Goal: Task Accomplishment & Management: Manage account settings

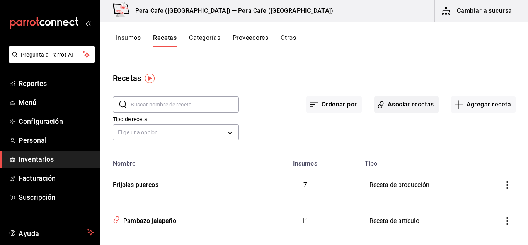
click at [409, 106] on button "Asociar recetas" at bounding box center [406, 104] width 65 height 16
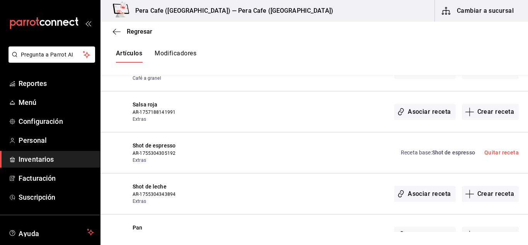
scroll to position [706, 0]
click at [468, 114] on icon "button" at bounding box center [469, 111] width 9 height 9
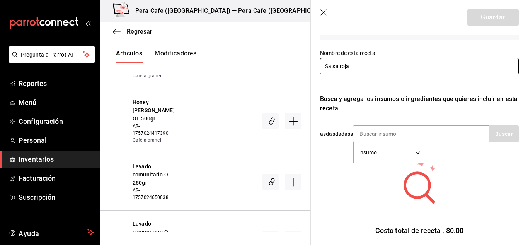
scroll to position [68, 0]
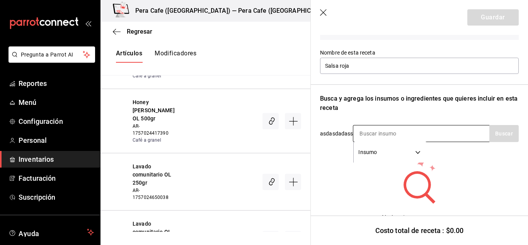
click at [373, 131] on input at bounding box center [391, 133] width 77 height 16
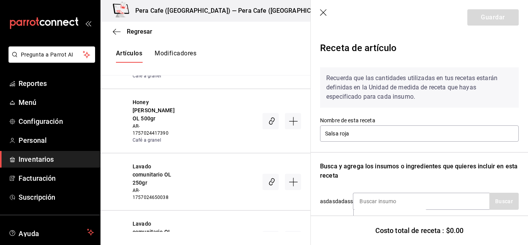
scroll to position [85, 0]
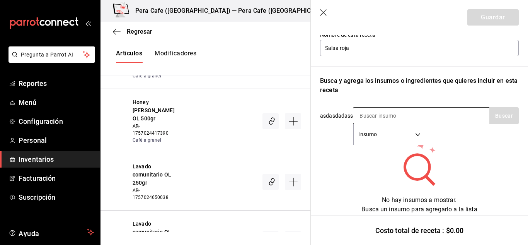
click at [394, 110] on input at bounding box center [391, 115] width 77 height 16
click at [324, 14] on icon "button" at bounding box center [323, 12] width 7 height 7
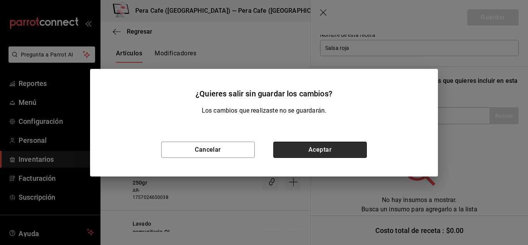
click at [340, 147] on button "Aceptar" at bounding box center [319, 149] width 93 height 16
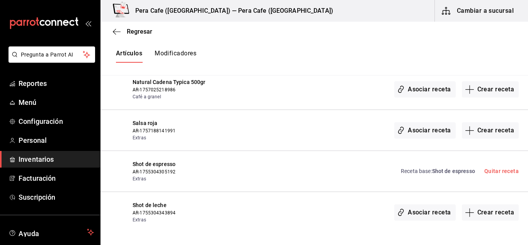
scroll to position [690, 0]
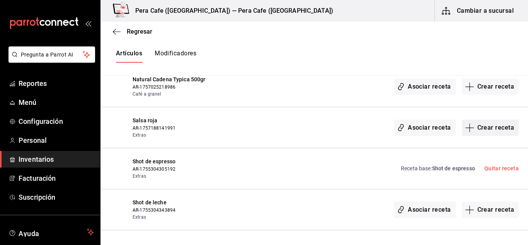
click at [465, 129] on icon "button" at bounding box center [469, 127] width 9 height 9
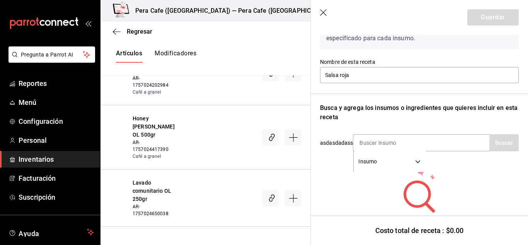
scroll to position [59, 0]
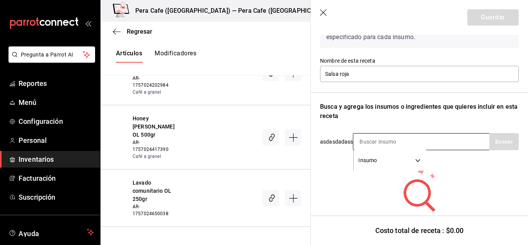
click at [401, 141] on input at bounding box center [391, 141] width 77 height 16
type input "salsa roja"
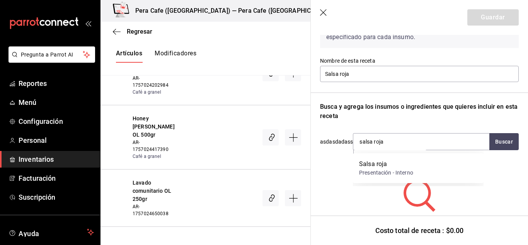
click at [393, 172] on div "Presentación - Interno" at bounding box center [386, 172] width 54 height 8
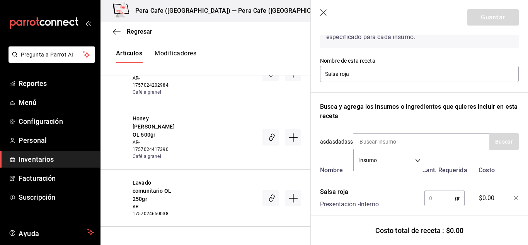
click at [438, 198] on input "text" at bounding box center [439, 197] width 31 height 15
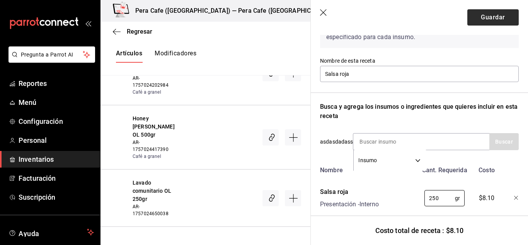
type input "250"
click at [498, 15] on button "Guardar" at bounding box center [492, 17] width 51 height 16
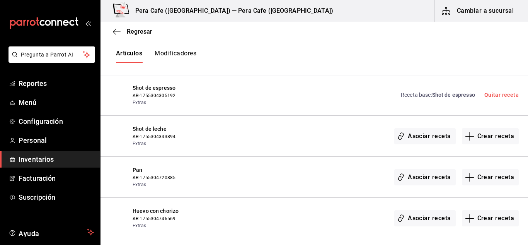
scroll to position [766, 0]
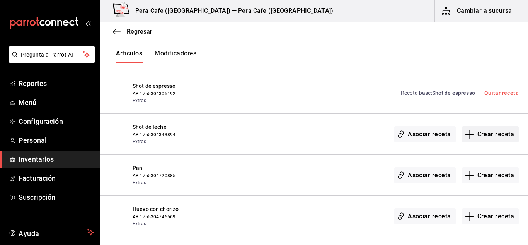
click at [490, 141] on button "Crear receta" at bounding box center [490, 134] width 57 height 16
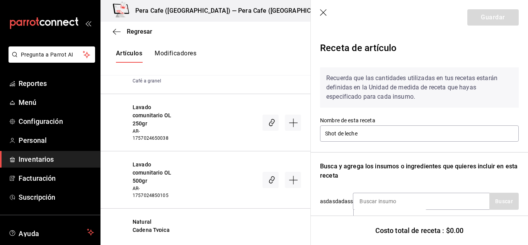
click at [322, 13] on icon "button" at bounding box center [324, 13] width 8 height 8
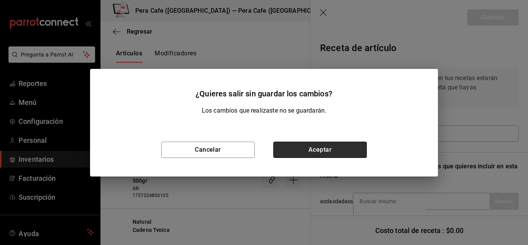
click at [326, 144] on button "Aceptar" at bounding box center [319, 149] width 93 height 16
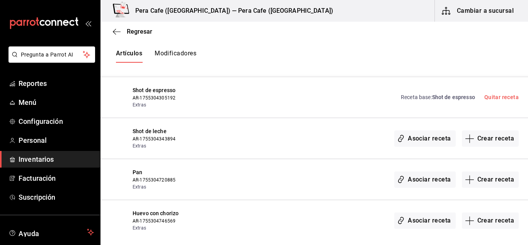
scroll to position [761, 0]
click at [185, 57] on button "Modificadores" at bounding box center [176, 55] width 42 height 13
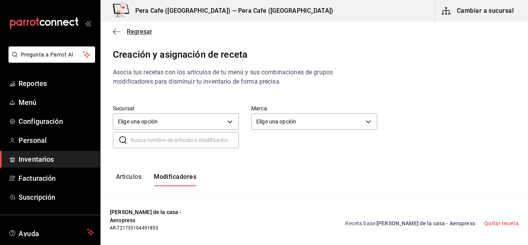
click at [117, 31] on icon "button" at bounding box center [117, 31] width 8 height 7
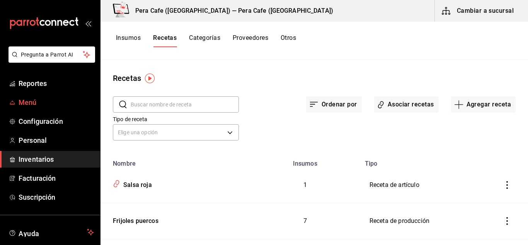
click at [31, 104] on span "Menú" at bounding box center [56, 102] width 75 height 10
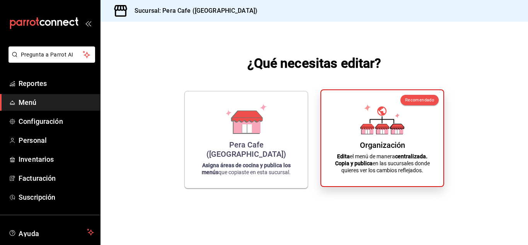
click at [364, 133] on icon at bounding box center [367, 129] width 12 height 7
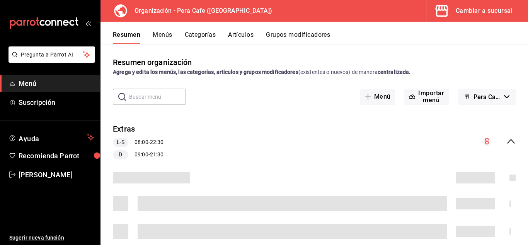
click at [279, 37] on button "Grupos modificadores" at bounding box center [298, 37] width 64 height 13
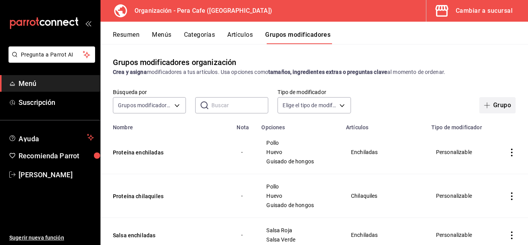
click at [488, 109] on button "Grupo" at bounding box center [497, 105] width 36 height 16
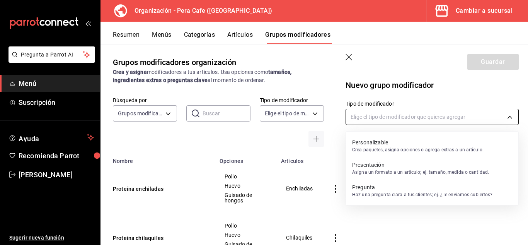
click at [423, 119] on body "Pregunta a Parrot AI Menú Suscripción Ayuda Recomienda Parrot [PERSON_NAME] Sug…" at bounding box center [264, 122] width 528 height 245
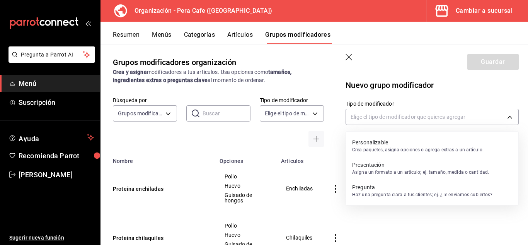
click at [447, 146] on p "Crea paquetes, asigna opciones o agrega extras a un artículo." at bounding box center [417, 149] width 131 height 7
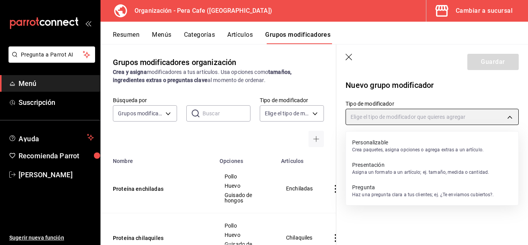
type input "CUSTOMIZABLE"
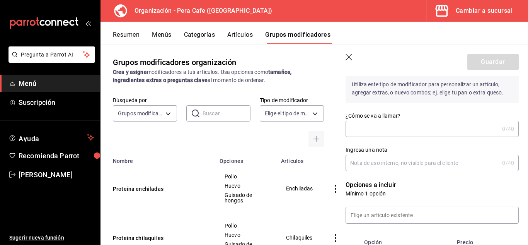
scroll to position [66, 0]
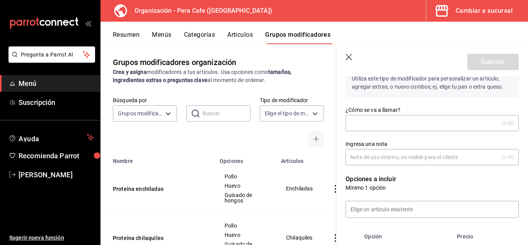
click at [404, 123] on input "¿Cómo se va a llamar?" at bounding box center [421, 122] width 153 height 15
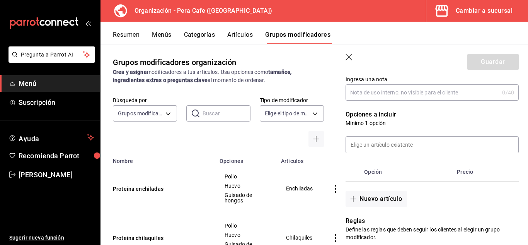
scroll to position [131, 0]
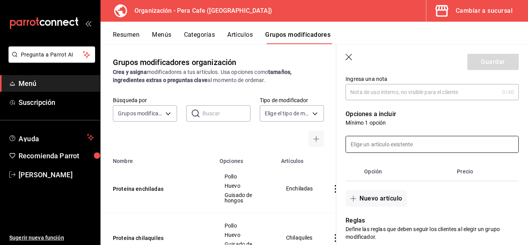
type input "Shot extras"
click at [409, 144] on input at bounding box center [432, 144] width 172 height 16
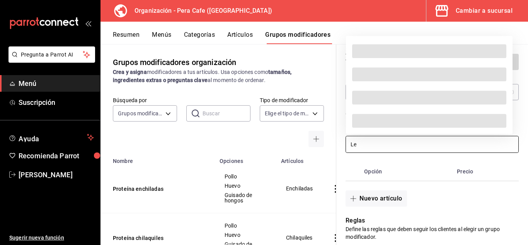
type input "L"
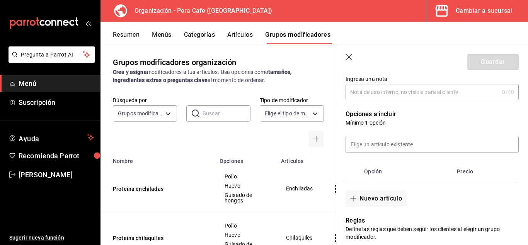
click at [518, 152] on div "Nuevo grupo modificador Tipo de modificador Personalizable CUSTOMIZABLE Utiliza…" at bounding box center [432, 224] width 192 height 557
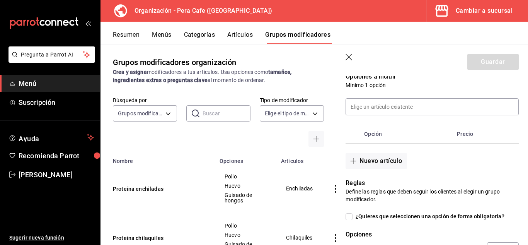
scroll to position [170, 0]
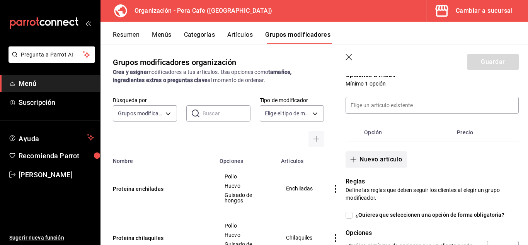
click at [363, 161] on button "Nuevo artículo" at bounding box center [375, 159] width 61 height 16
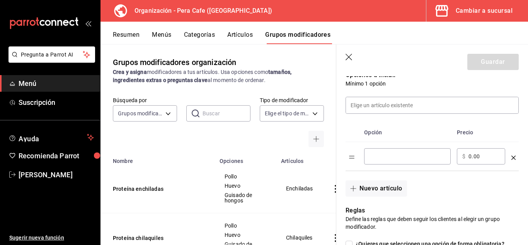
click at [399, 164] on div "​" at bounding box center [407, 156] width 87 height 16
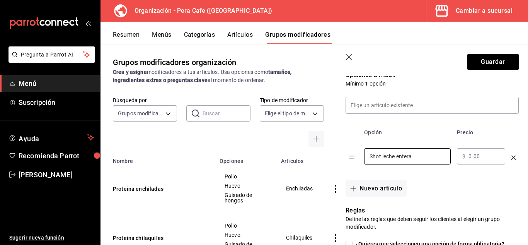
type input "Shot leche entera"
click at [466, 161] on div "​ $ 0.00 ​" at bounding box center [481, 156] width 48 height 16
click at [474, 160] on input "0.00" at bounding box center [483, 156] width 31 height 8
click at [385, 188] on button "Nuevo artículo" at bounding box center [375, 188] width 61 height 16
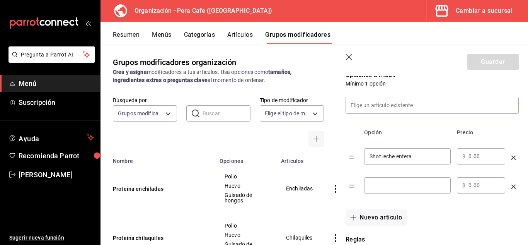
click at [385, 188] on input "optionsTable" at bounding box center [407, 185] width 76 height 8
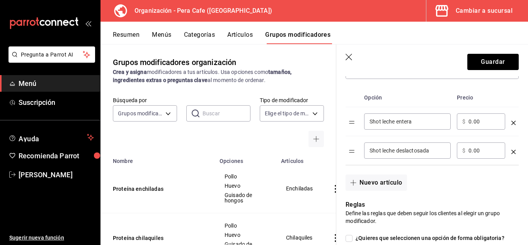
scroll to position [205, 0]
type input "Shot leche deslactosada"
click at [385, 182] on button "Nuevo artículo" at bounding box center [375, 182] width 61 height 16
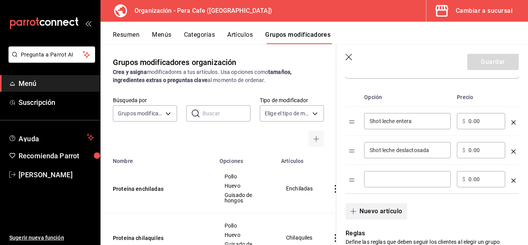
click at [345, 203] on button "Nuevo artículo" at bounding box center [375, 211] width 61 height 16
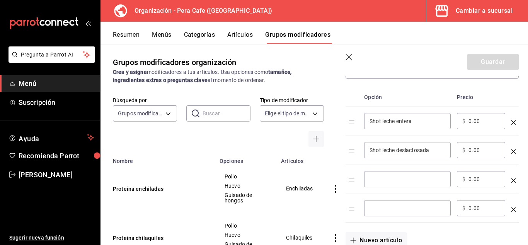
click at [391, 185] on div "​" at bounding box center [407, 179] width 87 height 16
type input "Shot leche de avena"
click at [405, 207] on input "optionsTable" at bounding box center [407, 208] width 76 height 8
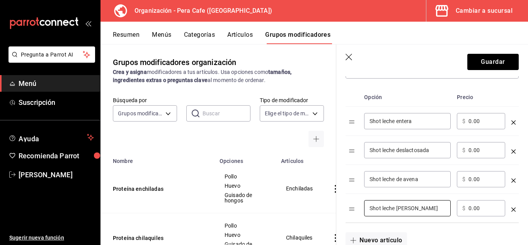
type input "Shot leche [PERSON_NAME]"
click at [467, 180] on div "​ $ 0.00 ​" at bounding box center [481, 179] width 48 height 16
click at [470, 177] on input "0.00" at bounding box center [483, 179] width 31 height 8
type input "20.00"
click at [469, 209] on input "0.00" at bounding box center [483, 208] width 31 height 8
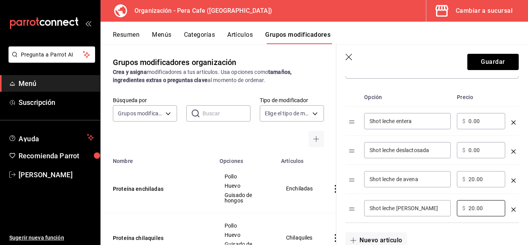
scroll to position [248, 0]
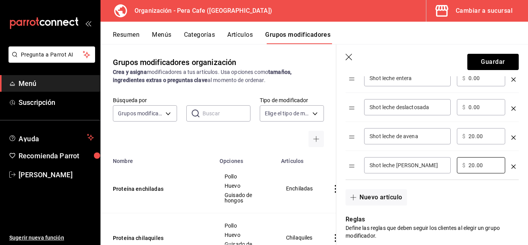
type input "20.00"
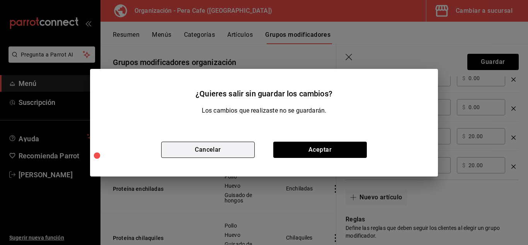
click at [223, 149] on button "Cancelar" at bounding box center [207, 149] width 93 height 16
click at [212, 153] on button "Cancelar" at bounding box center [207, 149] width 93 height 16
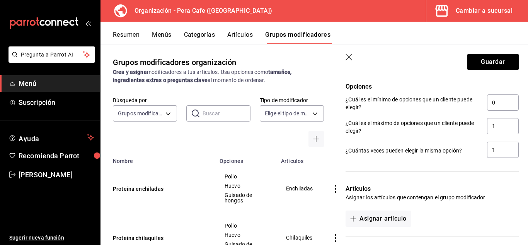
scroll to position [505, 0]
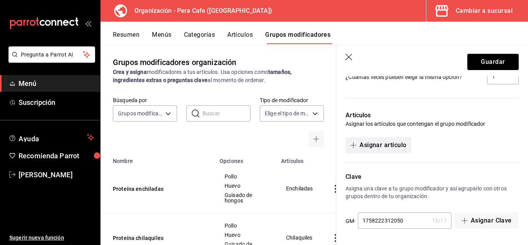
click at [388, 150] on button "Asignar artículo" at bounding box center [377, 145] width 65 height 16
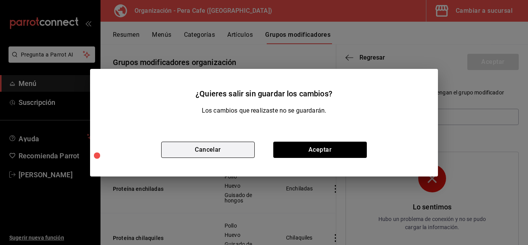
click at [226, 150] on button "Cancelar" at bounding box center [207, 149] width 93 height 16
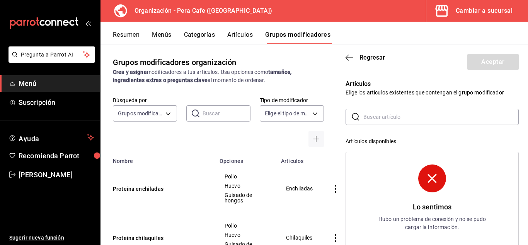
click at [394, 121] on input "text" at bounding box center [440, 116] width 155 height 15
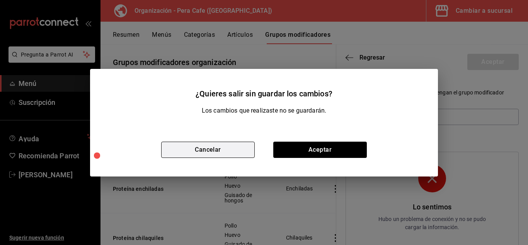
click at [214, 154] on button "Cancelar" at bounding box center [207, 149] width 93 height 16
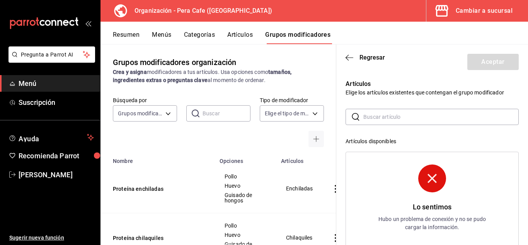
click at [411, 118] on input "text" at bounding box center [440, 116] width 155 height 15
click at [470, 116] on input "text" at bounding box center [440, 116] width 155 height 15
click at [463, 116] on input "text" at bounding box center [440, 116] width 155 height 15
click at [495, 134] on div "​ ​ Artículos disponibles Lo sentimos Hubo un problema de conexión y no se pudo…" at bounding box center [431, 247] width 173 height 276
click at [418, 122] on input "text" at bounding box center [440, 116] width 155 height 15
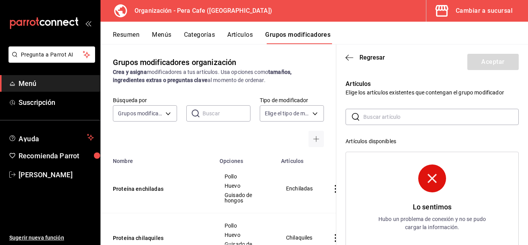
click at [372, 122] on input "text" at bounding box center [440, 116] width 155 height 15
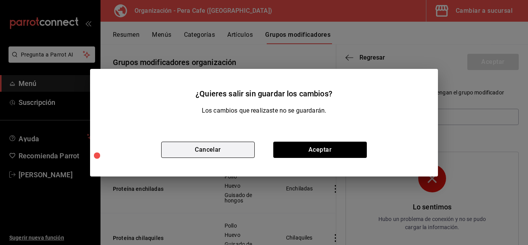
click at [217, 145] on button "Cancelar" at bounding box center [207, 149] width 93 height 16
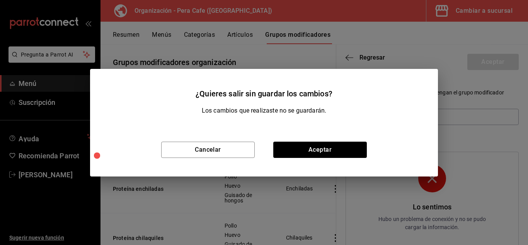
click at [412, 122] on div "Los cambios que realizaste no se guardarán." at bounding box center [264, 114] width 348 height 17
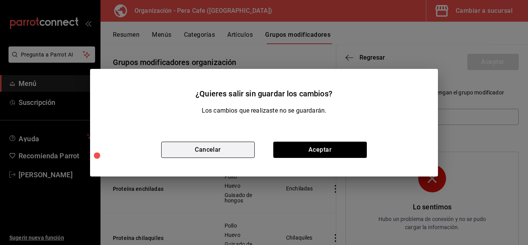
click at [224, 151] on button "Cancelar" at bounding box center [207, 149] width 93 height 16
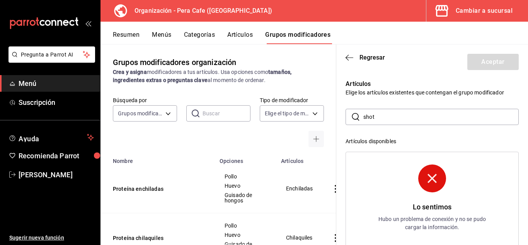
click at [377, 121] on input "shot" at bounding box center [440, 116] width 155 height 15
type input "shot extra"
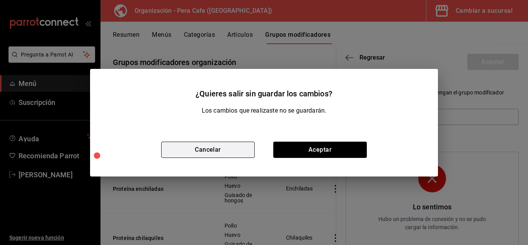
click at [243, 156] on button "Cancelar" at bounding box center [207, 149] width 93 height 16
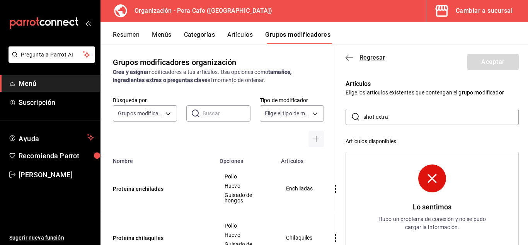
click at [351, 59] on icon "button" at bounding box center [349, 57] width 8 height 7
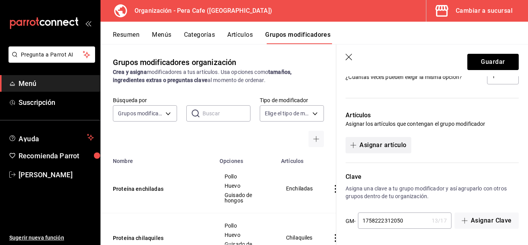
click at [370, 146] on button "Asignar artículo" at bounding box center [377, 145] width 65 height 16
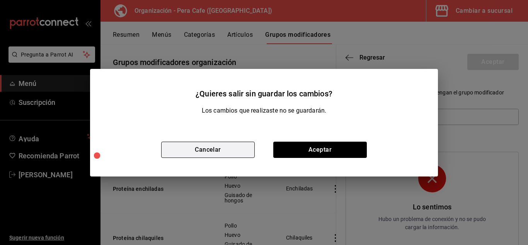
click at [254, 149] on button "Cancelar" at bounding box center [207, 149] width 93 height 16
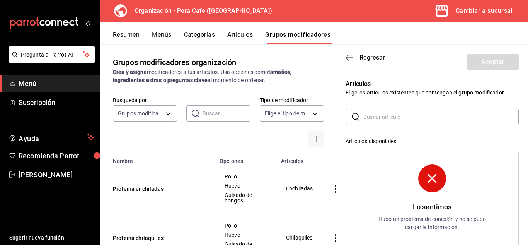
click at [350, 53] on header "Regresar Aceptar" at bounding box center [432, 60] width 192 height 32
click at [347, 59] on icon "button" at bounding box center [349, 57] width 8 height 7
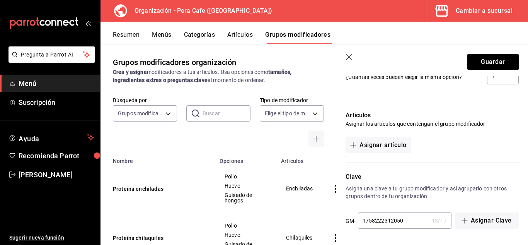
click at [351, 56] on icon "button" at bounding box center [349, 58] width 8 height 8
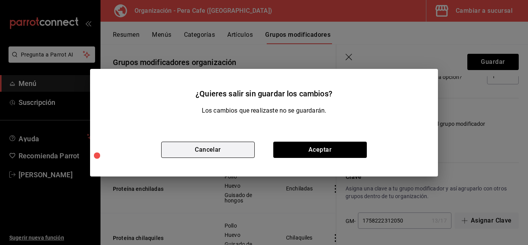
click at [198, 150] on button "Cancelar" at bounding box center [207, 149] width 93 height 16
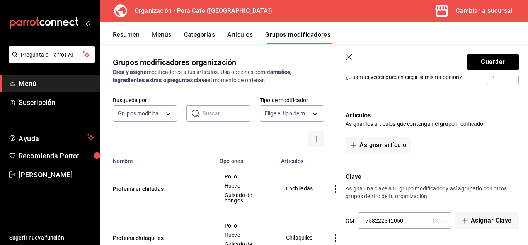
click at [352, 59] on icon "button" at bounding box center [349, 58] width 8 height 8
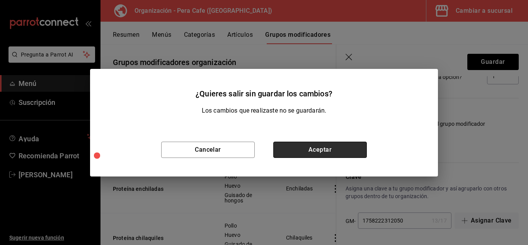
click at [322, 146] on button "Aceptar" at bounding box center [319, 149] width 93 height 16
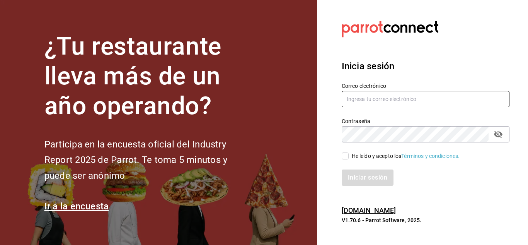
type input "[EMAIL_ADDRESS][DOMAIN_NAME]"
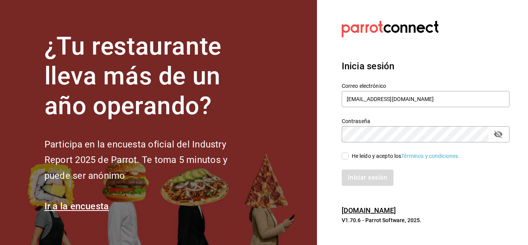
click at [346, 155] on input "He leído y acepto los Términos y condiciones." at bounding box center [344, 155] width 7 height 7
checkbox input "true"
click at [370, 183] on button "Iniciar sesión" at bounding box center [367, 177] width 53 height 16
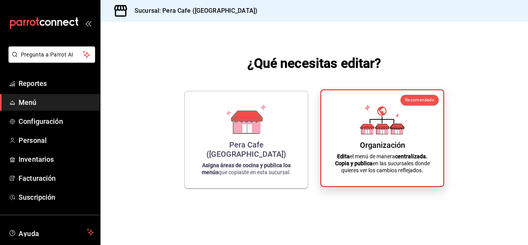
click at [389, 135] on div "Organización Edita el menú de manera centralizada. Copia y publica en las sucur…" at bounding box center [382, 137] width 104 height 83
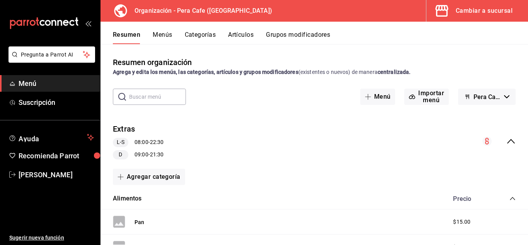
click at [290, 34] on button "Grupos modificadores" at bounding box center [298, 37] width 64 height 13
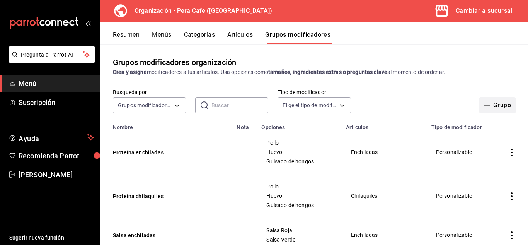
click at [485, 104] on span "button" at bounding box center [488, 105] width 9 height 6
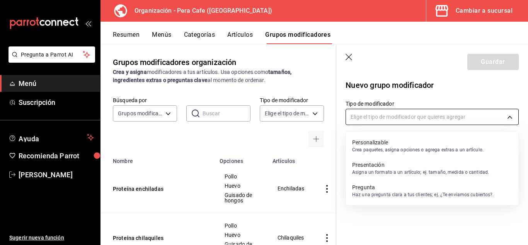
click at [448, 116] on body "Pregunta a Parrot AI Menú Suscripción Ayuda Recomienda Parrot [PERSON_NAME] Sug…" at bounding box center [264, 122] width 528 height 245
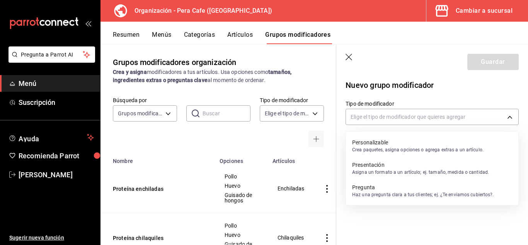
click at [395, 151] on p "Crea paquetes, asigna opciones o agrega extras a un artículo." at bounding box center [417, 149] width 131 height 7
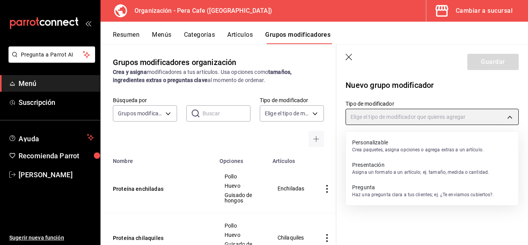
type input "CUSTOMIZABLE"
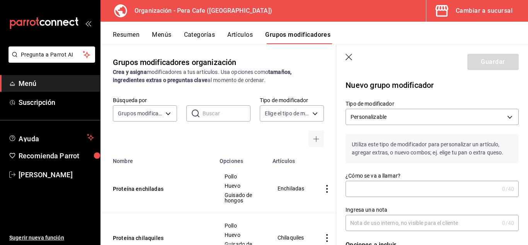
click at [397, 189] on input "¿Cómo se va a llamar?" at bounding box center [421, 188] width 153 height 15
type input "S"
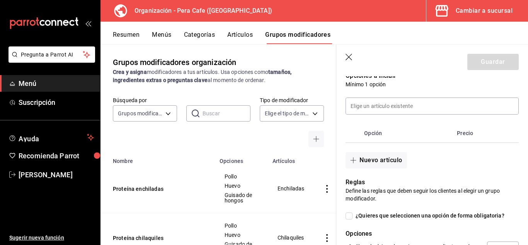
scroll to position [199, 0]
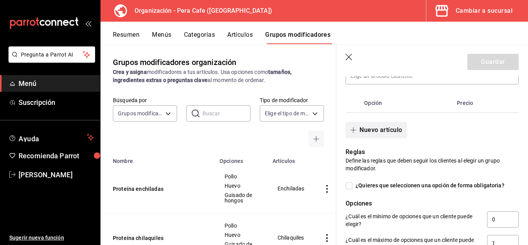
type input "Shot extras leches"
click at [382, 128] on button "Nuevo artículo" at bounding box center [375, 130] width 61 height 16
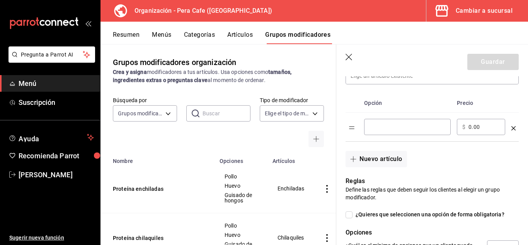
click at [382, 128] on input "optionsTable" at bounding box center [407, 127] width 76 height 8
type input "Shot leche entera"
click at [362, 156] on button "Nuevo artículo" at bounding box center [375, 159] width 61 height 16
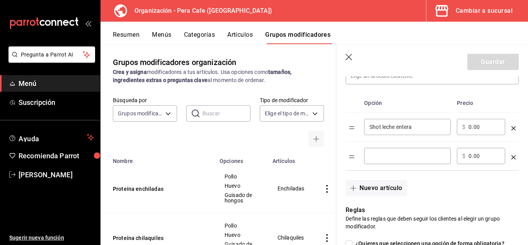
click at [396, 150] on div "​" at bounding box center [407, 156] width 87 height 16
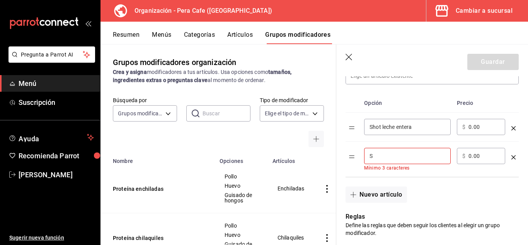
type input "Shot leche deslactosada"
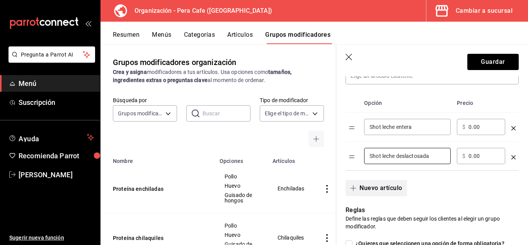
click at [380, 188] on button "Nuevo artículo" at bounding box center [375, 188] width 61 height 16
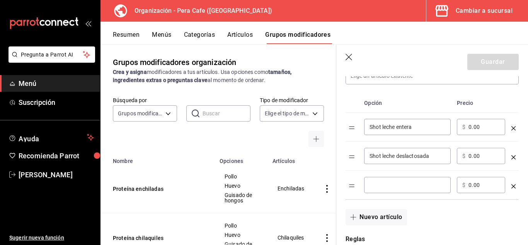
click at [389, 186] on input "optionsTable" at bounding box center [407, 185] width 76 height 8
type input "Shot leche de avena"
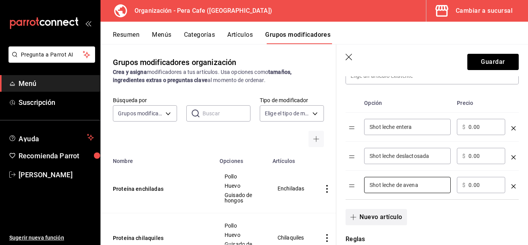
click at [392, 214] on button "Nuevo artículo" at bounding box center [375, 217] width 61 height 16
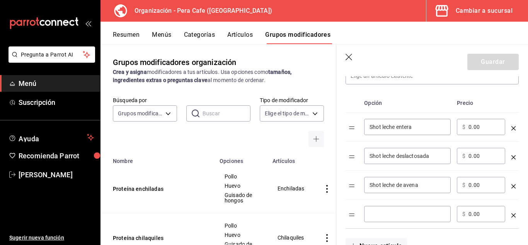
click at [394, 214] on input "optionsTable" at bounding box center [407, 214] width 76 height 8
type input "Shot leche [PERSON_NAME]"
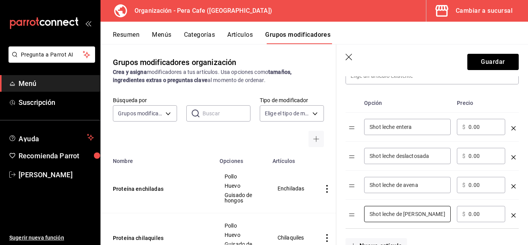
click at [469, 185] on input "0.00" at bounding box center [483, 185] width 31 height 8
type input "20.00"
click at [469, 215] on input "0.00" at bounding box center [483, 214] width 31 height 8
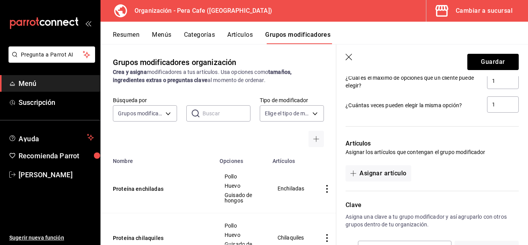
scroll to position [505, 0]
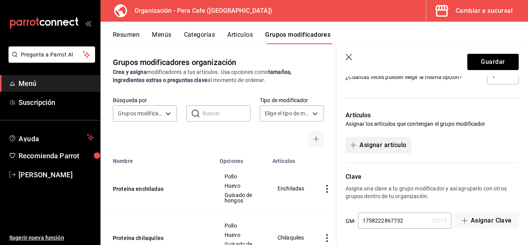
type input "20.00"
click at [389, 137] on button "Asignar artículo" at bounding box center [377, 145] width 65 height 16
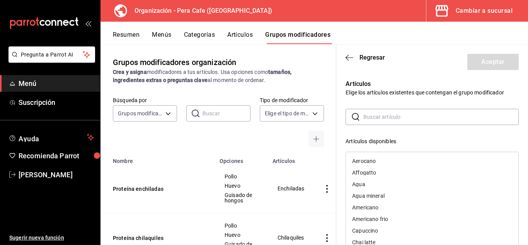
click at [402, 120] on input "text" at bounding box center [440, 116] width 155 height 15
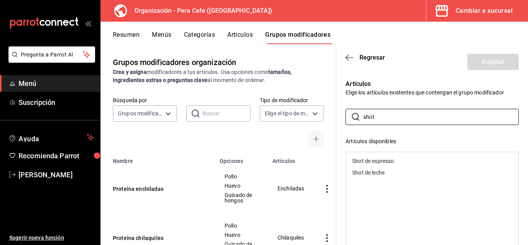
type input "shot"
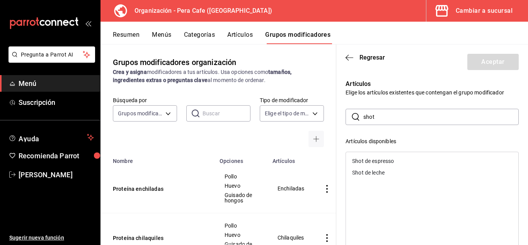
click at [378, 172] on div "Shot de leche" at bounding box center [368, 172] width 32 height 5
click at [468, 65] on button "Aceptar" at bounding box center [492, 62] width 51 height 16
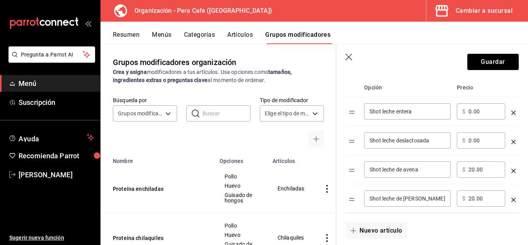
scroll to position [215, 0]
click at [470, 112] on input "0.00" at bounding box center [483, 111] width 31 height 8
type input "15.00"
click at [471, 145] on div "​ $ 0.00 ​" at bounding box center [481, 140] width 48 height 16
click at [471, 143] on input "0.00" at bounding box center [483, 140] width 31 height 8
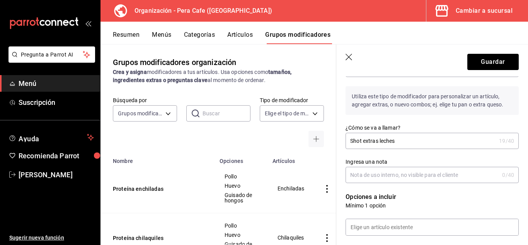
scroll to position [0, 0]
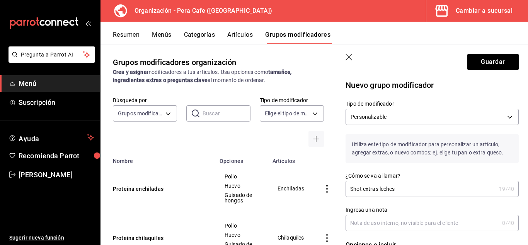
type input "15.00"
click at [476, 71] on header "Guardar" at bounding box center [432, 60] width 192 height 32
click at [479, 67] on button "Guardar" at bounding box center [492, 62] width 51 height 16
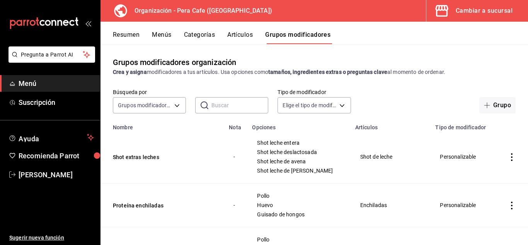
click at [241, 37] on button "Artículos" at bounding box center [239, 37] width 25 height 13
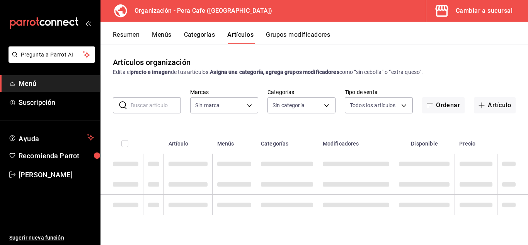
type input "ada2079d-fc08-43d5-b941-5b394cdf255a"
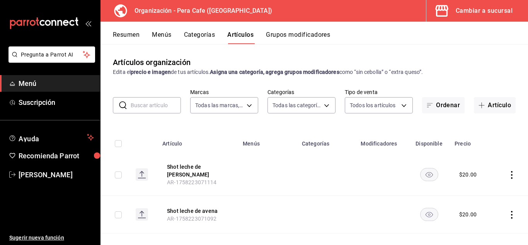
type input "6d5ed8fa-944f-42cc-92b9-1744dd5c2b33,72a3569e-4906-44ba-a56c-ad8eec6b263b,04761…"
click at [154, 111] on input "text" at bounding box center [156, 104] width 50 height 15
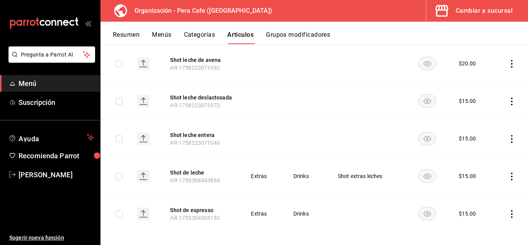
scroll to position [152, 0]
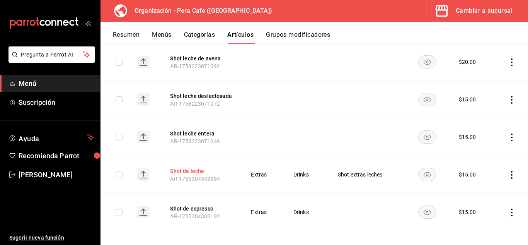
type input "shot"
click at [186, 167] on button "Shot de leche" at bounding box center [201, 171] width 62 height 8
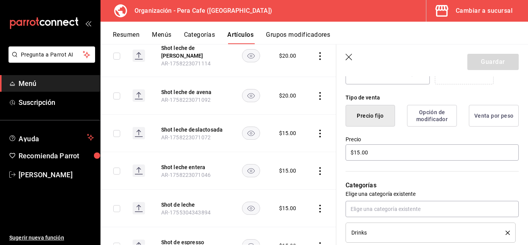
scroll to position [174, 0]
click at [359, 155] on input "$15.00" at bounding box center [431, 152] width 173 height 16
type input "$1.00"
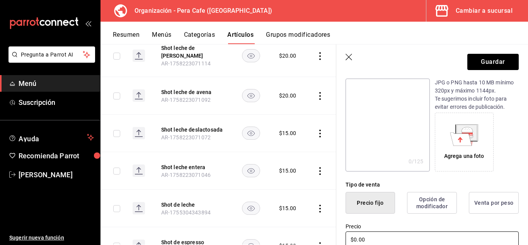
scroll to position [0, 0]
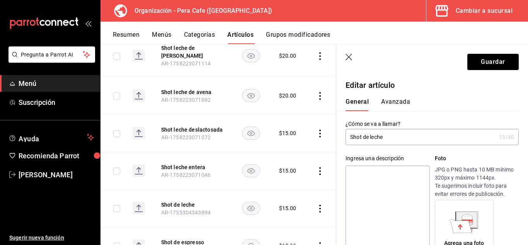
type input "$0.00"
click at [399, 101] on button "Avanzada" at bounding box center [395, 104] width 29 height 13
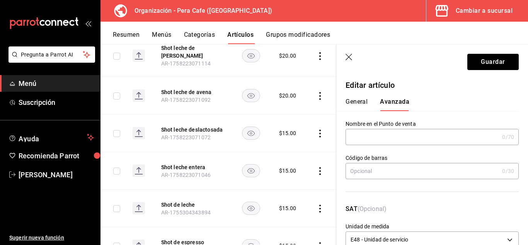
click at [366, 102] on button "General" at bounding box center [356, 104] width 22 height 13
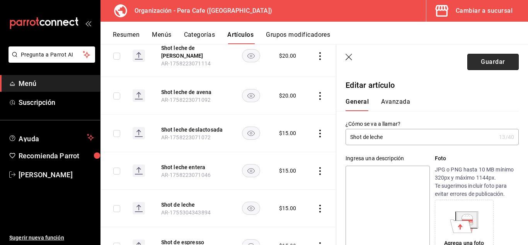
click at [501, 66] on button "Guardar" at bounding box center [492, 62] width 51 height 16
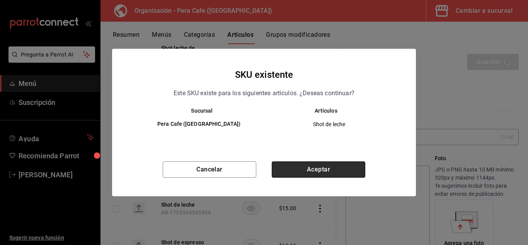
click at [316, 171] on button "Aceptar" at bounding box center [318, 169] width 93 height 16
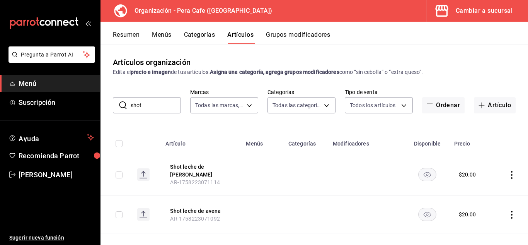
click at [147, 98] on input "shot" at bounding box center [156, 104] width 50 height 15
click at [479, 14] on div "Cambiar a sucursal" at bounding box center [483, 10] width 57 height 11
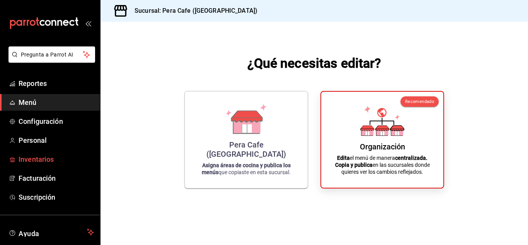
click at [42, 159] on span "Inventarios" at bounding box center [56, 159] width 75 height 10
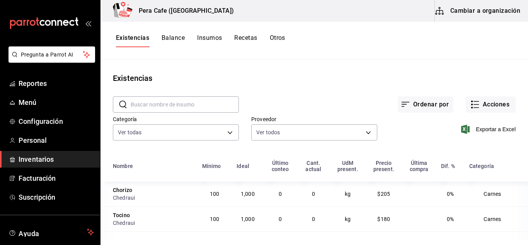
click at [462, 10] on button "Cambiar a organización" at bounding box center [478, 11] width 87 height 22
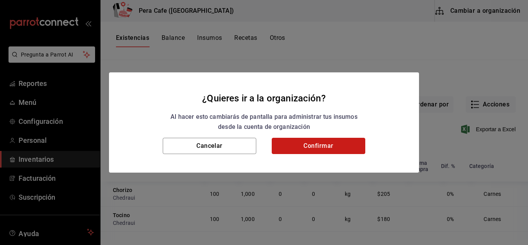
click at [345, 143] on button "Confirmar" at bounding box center [318, 146] width 93 height 16
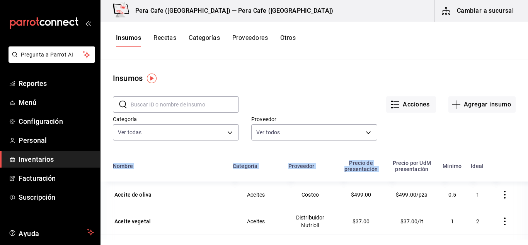
drag, startPoint x: 385, startPoint y: 134, endPoint x: 377, endPoint y: 165, distance: 32.1
click at [377, 165] on main "Insumos ​ ​ Acciones Agregar insumo Categoría Ver todas Proveedor Ver todos 971…" at bounding box center [313, 149] width 427 height 179
click at [385, 165] on th "Precio por UdM presentación" at bounding box center [411, 168] width 53 height 26
click at [208, 30] on div "Insumos Recetas Categorías Proveedores Otros" at bounding box center [313, 41] width 427 height 38
click at [169, 41] on button "Recetas" at bounding box center [164, 40] width 23 height 13
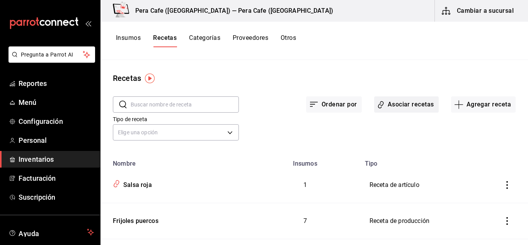
click at [402, 108] on button "Asociar recetas" at bounding box center [406, 104] width 65 height 16
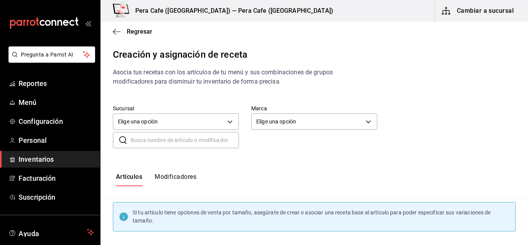
click at [179, 178] on button "Modificadores" at bounding box center [176, 179] width 42 height 13
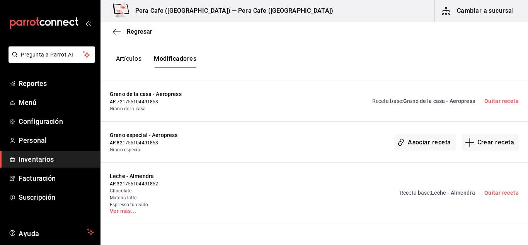
scroll to position [119, 0]
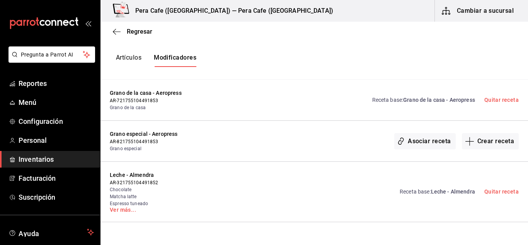
click at [418, 95] on div "Receta base : Grano de la casa - Aeropress Quitar receta" at bounding box center [441, 100] width 156 height 22
click at [423, 100] on span "[PERSON_NAME] de la casa - Aeropress" at bounding box center [439, 100] width 72 height 6
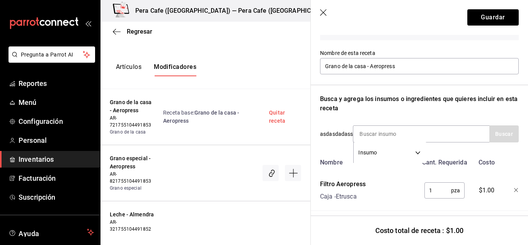
scroll to position [79, 0]
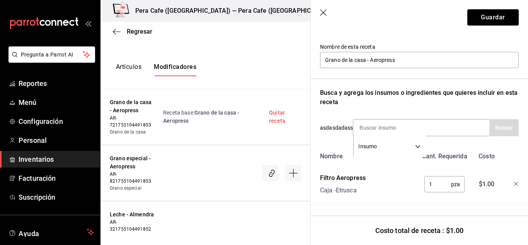
click at [322, 14] on icon "button" at bounding box center [323, 12] width 7 height 7
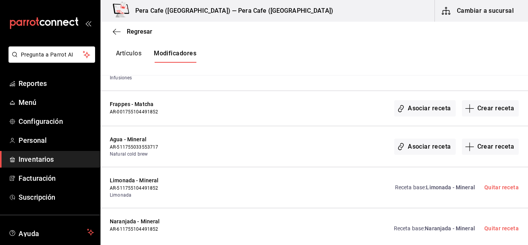
scroll to position [1252, 0]
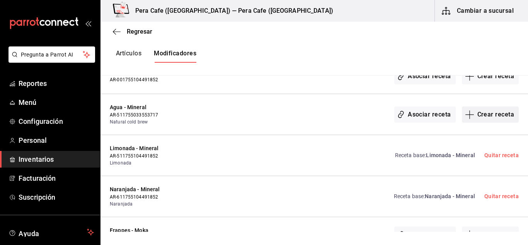
click at [489, 120] on button "Crear receta" at bounding box center [490, 114] width 57 height 16
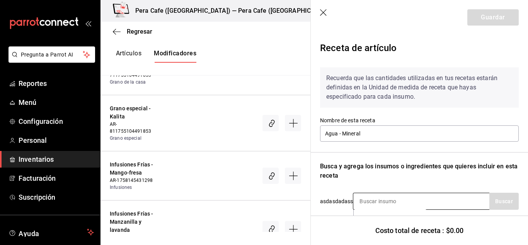
click at [406, 197] on input at bounding box center [391, 201] width 77 height 16
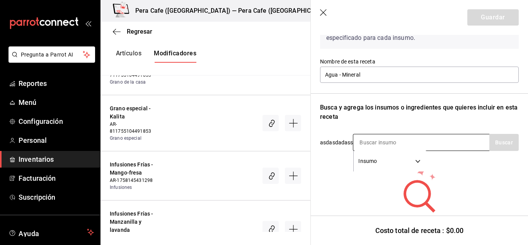
scroll to position [59, 0]
click at [367, 141] on input at bounding box center [391, 142] width 77 height 16
type input "sif"
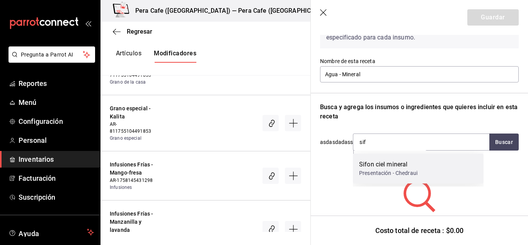
click at [383, 171] on div "Presentación - Chedraui" at bounding box center [388, 173] width 58 height 8
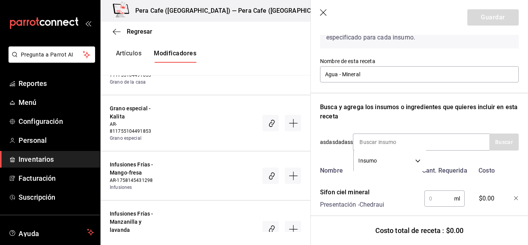
click at [436, 196] on input "text" at bounding box center [439, 197] width 30 height 15
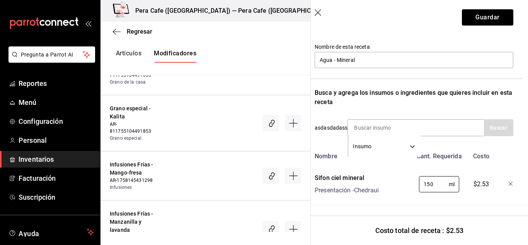
scroll to position [0, 0]
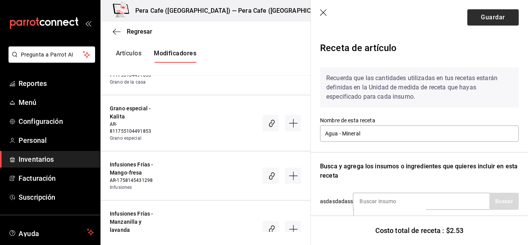
type input "150"
click at [483, 20] on button "Guardar" at bounding box center [492, 17] width 51 height 16
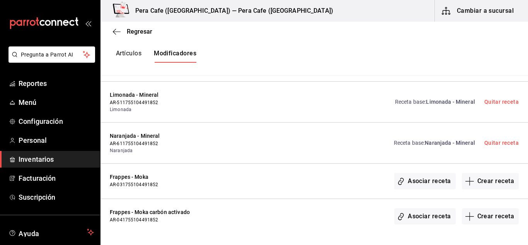
scroll to position [1306, 0]
click at [440, 104] on span "Limonada - Mineral" at bounding box center [450, 101] width 49 height 6
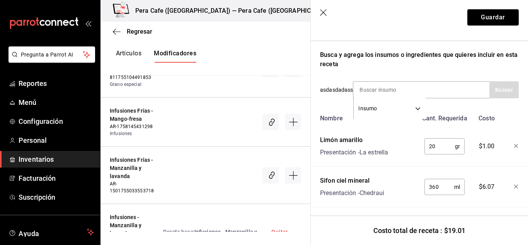
scroll to position [110, 0]
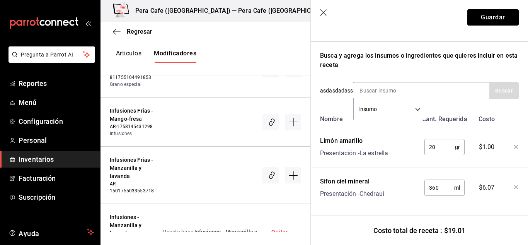
drag, startPoint x: 318, startPoint y: 13, endPoint x: 322, endPoint y: 14, distance: 4.7
click at [322, 14] on header "Guardar" at bounding box center [419, 17] width 217 height 35
click at [322, 14] on icon "button" at bounding box center [323, 12] width 7 height 7
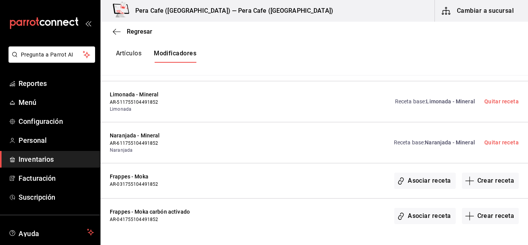
click at [437, 141] on span "Naranjada - Mineral" at bounding box center [450, 142] width 50 height 6
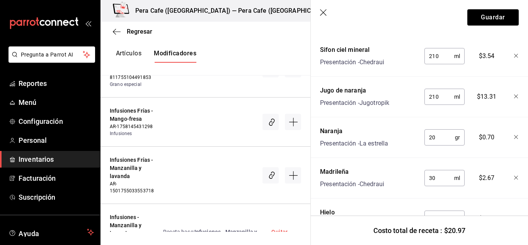
scroll to position [251, 0]
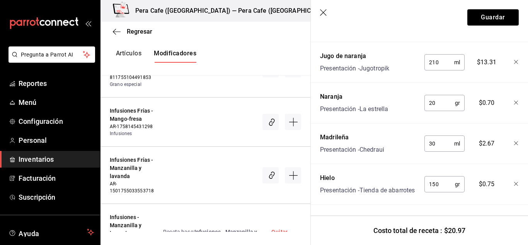
click at [324, 11] on icon "button" at bounding box center [324, 13] width 8 height 8
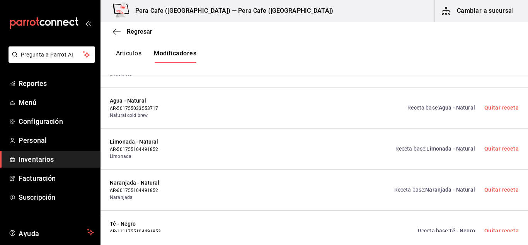
scroll to position [1571, 0]
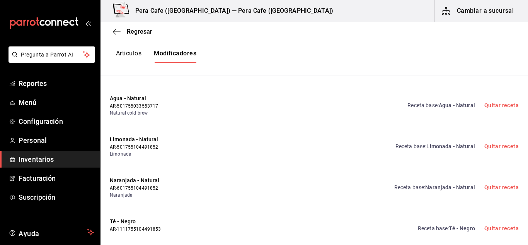
click at [430, 149] on link "Receta base : Limonada - Natural" at bounding box center [435, 146] width 80 height 8
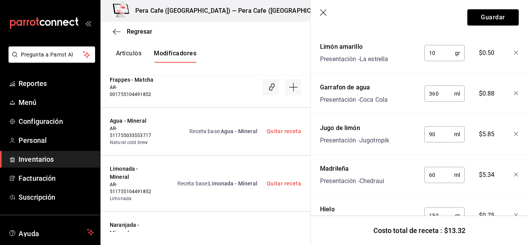
scroll to position [251, 0]
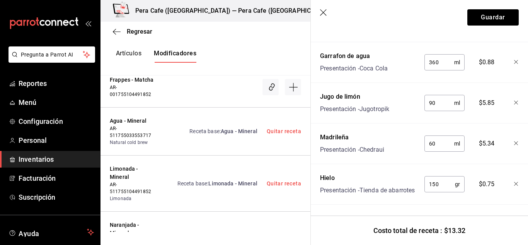
click at [297, 48] on div "Artículos Modificadores" at bounding box center [205, 56] width 210 height 38
click at [325, 12] on icon "button" at bounding box center [324, 13] width 8 height 8
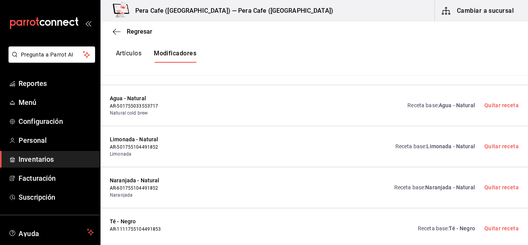
scroll to position [0, 0]
click at [138, 178] on span "Naranjada - Natural" at bounding box center [157, 180] width 94 height 8
click at [428, 189] on span "Naranjada - Natural" at bounding box center [450, 187] width 50 height 6
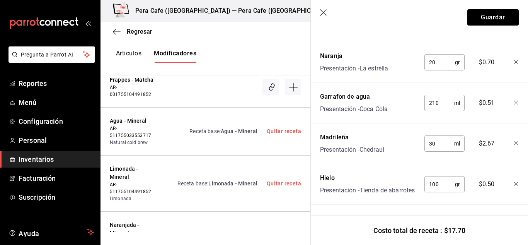
scroll to position [251, 0]
click at [323, 14] on icon "button" at bounding box center [324, 13] width 8 height 8
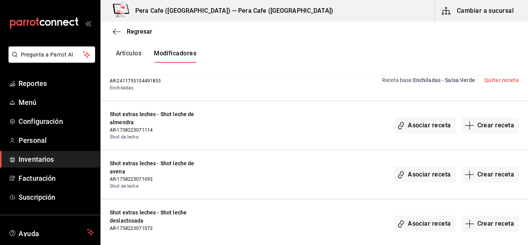
scroll to position [2211, 0]
click at [479, 129] on button "Crear receta" at bounding box center [490, 125] width 57 height 16
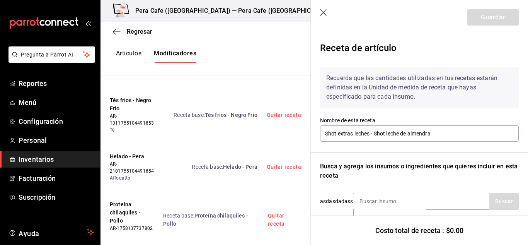
click at [324, 13] on icon "button" at bounding box center [324, 13] width 8 height 8
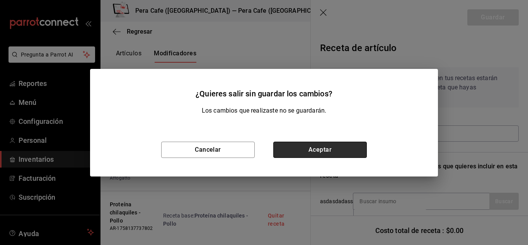
click at [331, 148] on button "Aceptar" at bounding box center [319, 149] width 93 height 16
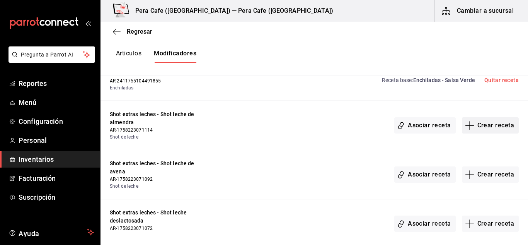
click at [483, 129] on button "Crear receta" at bounding box center [490, 125] width 57 height 16
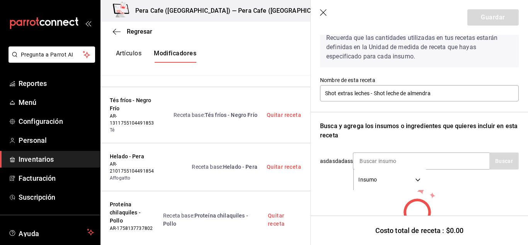
scroll to position [41, 0]
click at [425, 158] on input at bounding box center [391, 160] width 77 height 16
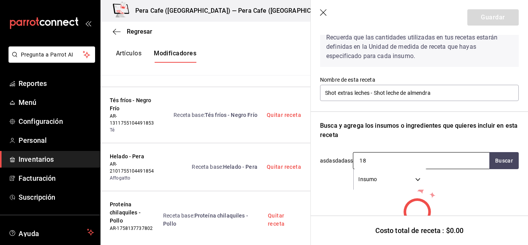
type input "1"
type input "leche"
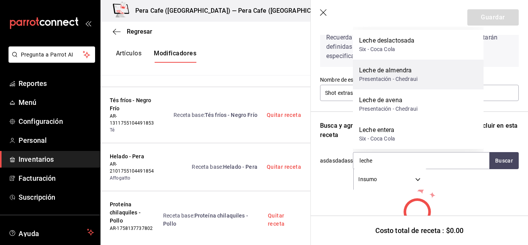
click at [428, 74] on div "Leche de almendra Presentación - Chedraui" at bounding box center [418, 74] width 131 height 30
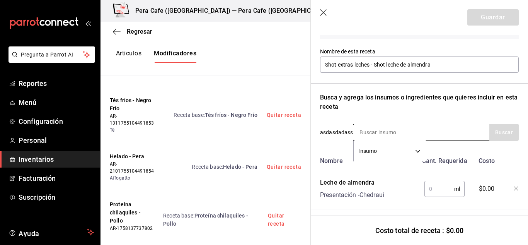
scroll to position [79, 0]
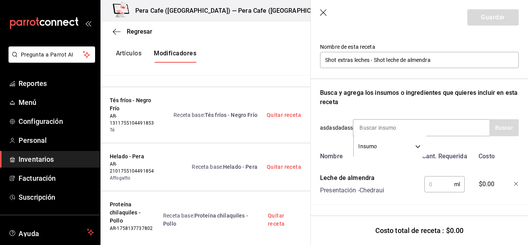
click at [439, 182] on input "text" at bounding box center [439, 183] width 30 height 15
type input "2"
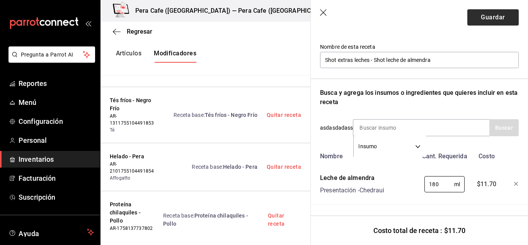
type input "180"
click at [479, 18] on button "Guardar" at bounding box center [492, 17] width 51 height 16
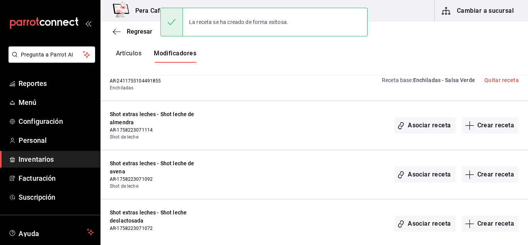
scroll to position [0, 0]
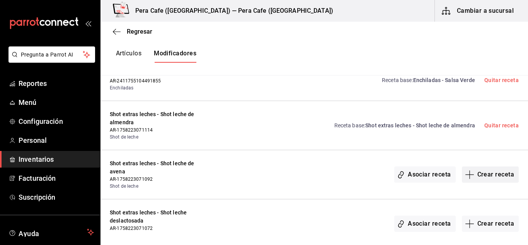
click at [472, 175] on button "Crear receta" at bounding box center [490, 174] width 57 height 16
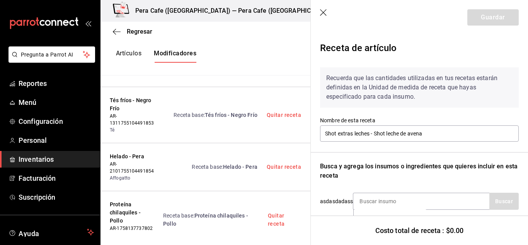
scroll to position [85, 0]
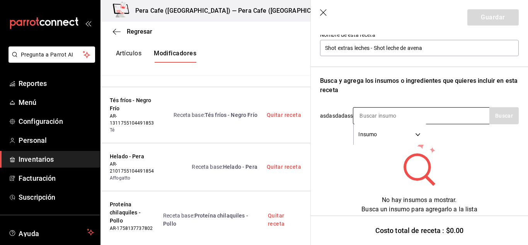
click at [415, 115] on input at bounding box center [391, 115] width 77 height 16
type input "avena"
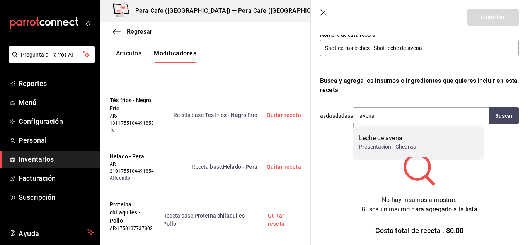
click at [403, 149] on div "Presentación - Chedraui" at bounding box center [388, 147] width 58 height 8
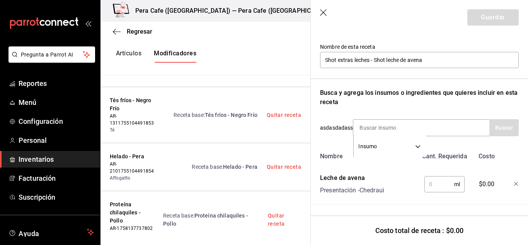
scroll to position [79, 0]
click at [436, 176] on input "text" at bounding box center [439, 183] width 30 height 15
type input "180"
click at [496, 14] on button "Guardar" at bounding box center [492, 17] width 51 height 16
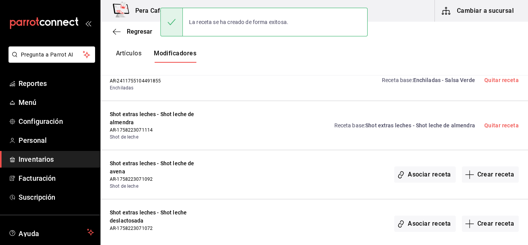
scroll to position [0, 0]
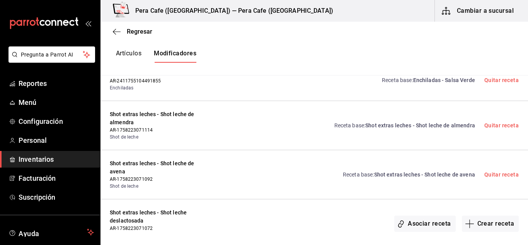
click at [433, 125] on span "Shot extras leches - Shot leche de almendra" at bounding box center [420, 125] width 110 height 6
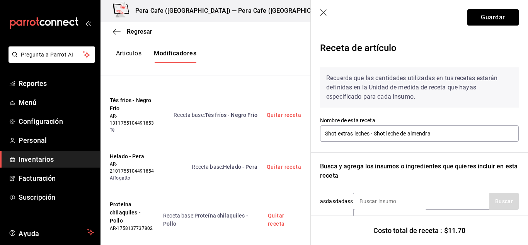
scroll to position [79, 0]
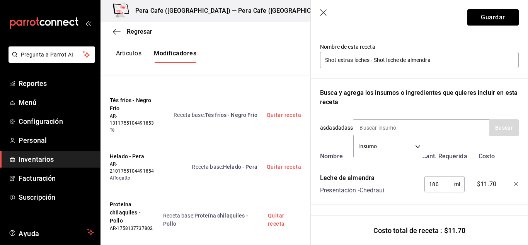
click at [324, 10] on icon "button" at bounding box center [324, 13] width 8 height 8
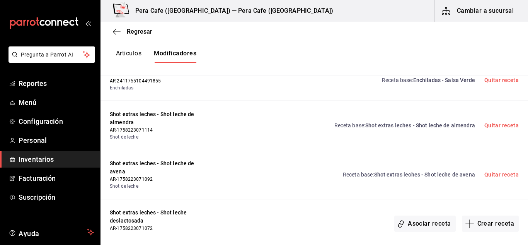
click at [407, 171] on span "Shot extras leches - Shot leche de avena" at bounding box center [424, 174] width 101 height 6
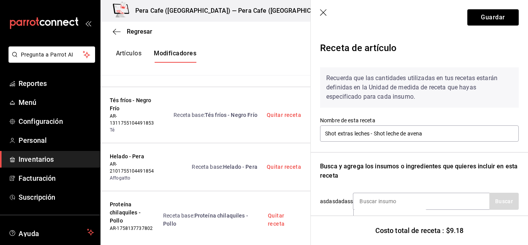
scroll to position [79, 0]
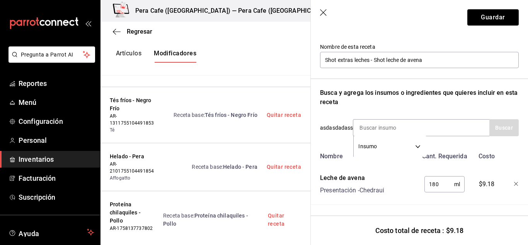
click at [324, 12] on icon "button" at bounding box center [323, 12] width 7 height 7
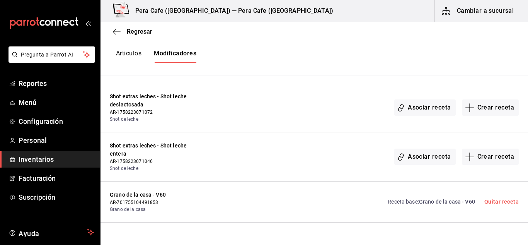
scroll to position [2326, 0]
click at [465, 114] on button "Crear receta" at bounding box center [490, 108] width 57 height 16
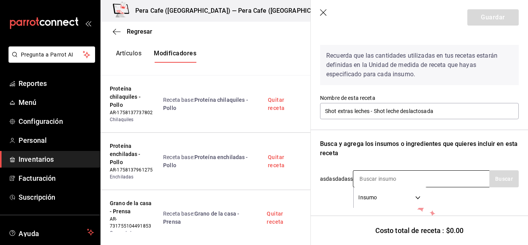
scroll to position [23, 0]
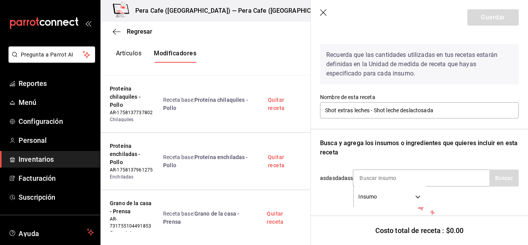
click at [416, 168] on div "Recuerda que las cantidades utilizadas en tus recetas estarán definidas en la U…" at bounding box center [419, 157] width 199 height 238
click at [411, 177] on input at bounding box center [391, 178] width 77 height 16
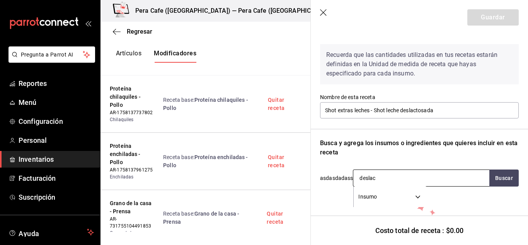
type input "deslact"
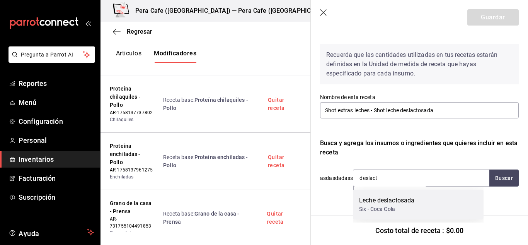
click at [401, 202] on div "Leche deslactosada" at bounding box center [386, 199] width 55 height 9
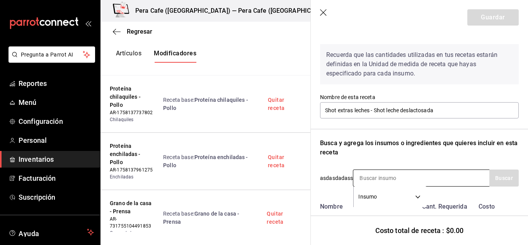
scroll to position [79, 0]
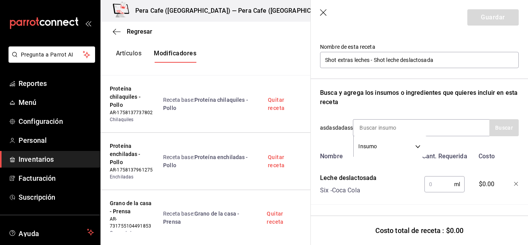
click at [432, 182] on input "text" at bounding box center [439, 183] width 30 height 15
type input "1"
click at [323, 13] on icon "button" at bounding box center [323, 12] width 7 height 7
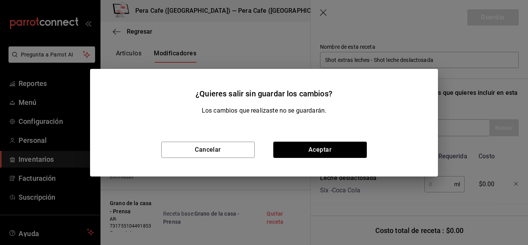
click at [326, 160] on div "Cancelar Aceptar" at bounding box center [264, 149] width 348 height 53
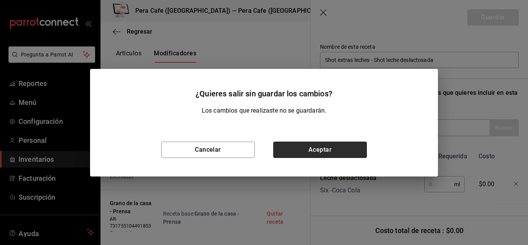
click at [332, 149] on button "Aceptar" at bounding box center [319, 149] width 93 height 16
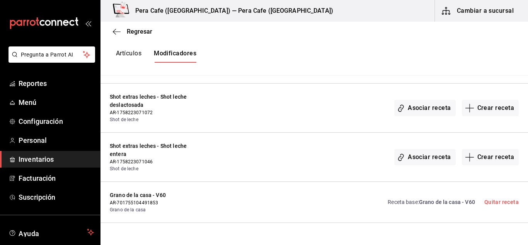
scroll to position [0, 0]
click at [117, 32] on icon "button" at bounding box center [117, 31] width 8 height 0
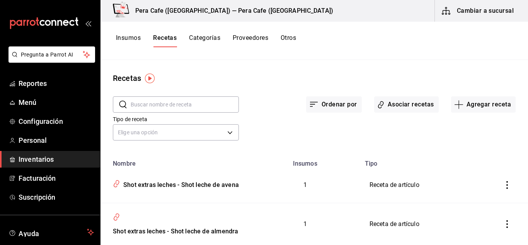
click at [129, 34] on div "Insumos Recetas Categorías Proveedores Otros" at bounding box center [313, 41] width 427 height 38
click at [129, 44] on button "Insumos" at bounding box center [128, 40] width 25 height 13
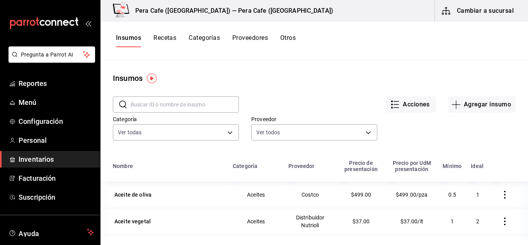
click at [203, 105] on input "text" at bounding box center [185, 104] width 108 height 15
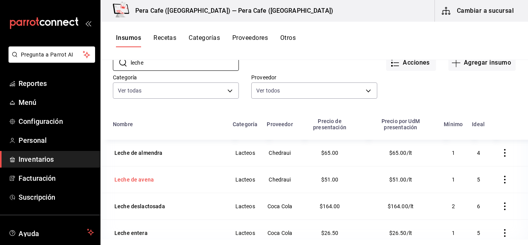
scroll to position [95, 0]
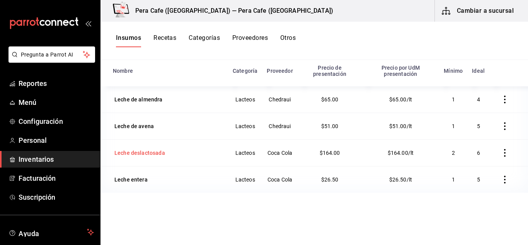
type input "leche"
click at [155, 155] on div "Leche deslactosada" at bounding box center [139, 153] width 51 height 8
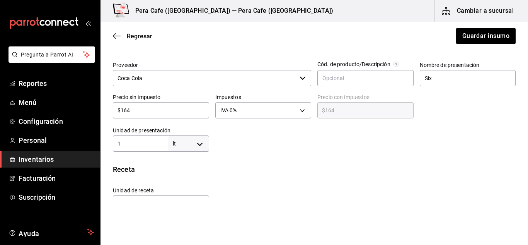
scroll to position [166, 0]
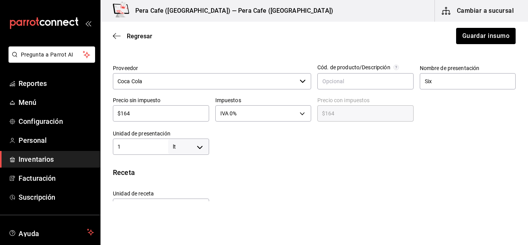
click at [144, 144] on input "1" at bounding box center [140, 146] width 55 height 9
click at [348, 161] on div "Insumo IN-1754527059767-91 Nombre Leche deslactosada Categoría de inventario La…" at bounding box center [313, 139] width 427 height 486
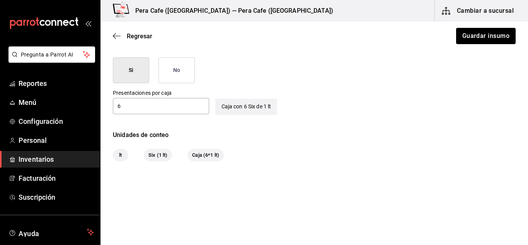
scroll to position [393, 0]
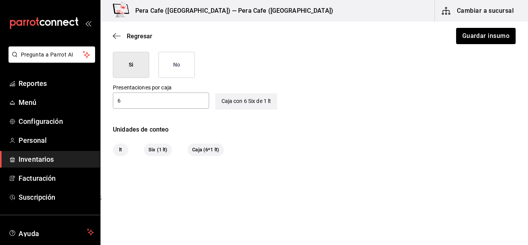
drag, startPoint x: 243, startPoint y: 130, endPoint x: 486, endPoint y: 139, distance: 243.1
click at [486, 139] on div "Unidades de conteo lt Six (1 lt) Caja (6*1 lt)" at bounding box center [313, 140] width 427 height 31
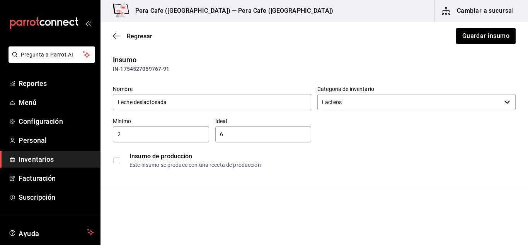
scroll to position [0, 0]
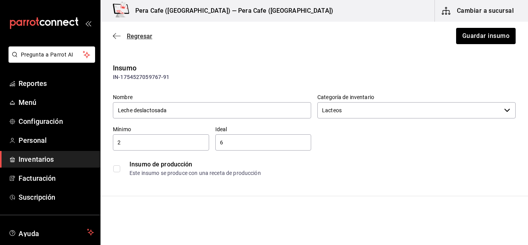
click at [115, 34] on icon "button" at bounding box center [117, 35] width 8 height 7
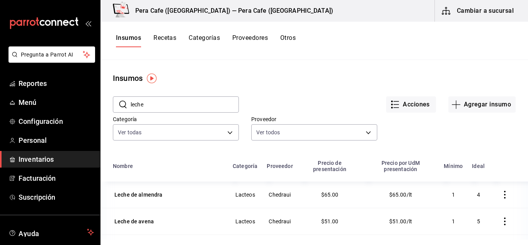
click at [173, 41] on button "Recetas" at bounding box center [164, 40] width 23 height 13
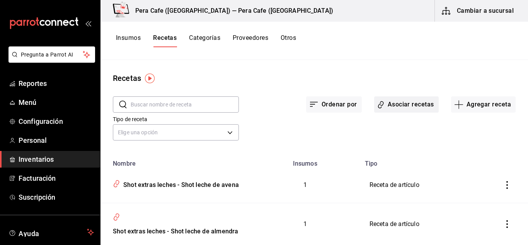
click at [415, 106] on button "Asociar recetas" at bounding box center [406, 104] width 65 height 16
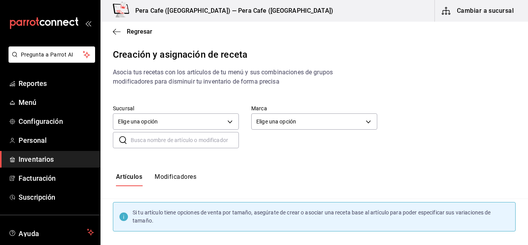
click at [184, 180] on button "Modificadores" at bounding box center [176, 179] width 42 height 13
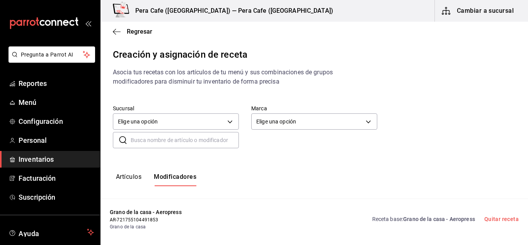
click at [193, 138] on input "text" at bounding box center [185, 139] width 108 height 15
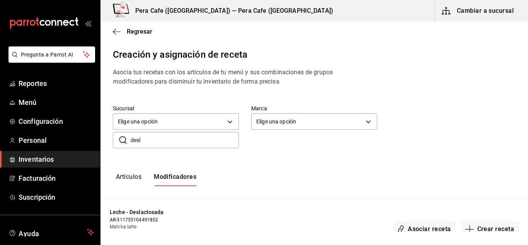
scroll to position [76, 0]
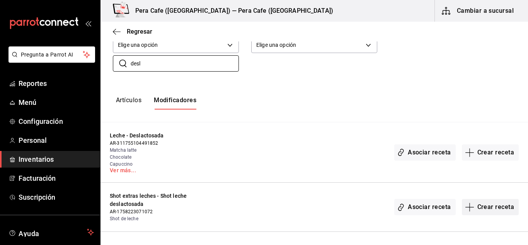
type input "desl"
click at [477, 211] on button "Crear receta" at bounding box center [490, 207] width 57 height 16
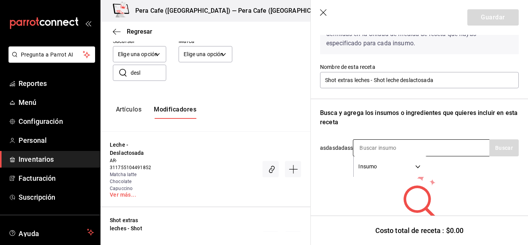
scroll to position [85, 0]
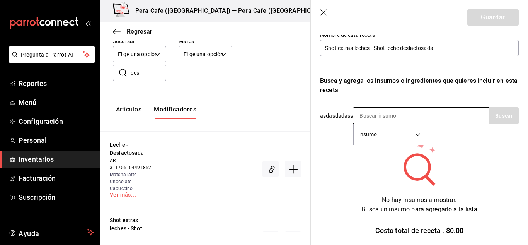
click at [401, 121] on input at bounding box center [391, 115] width 77 height 16
type input "leche des"
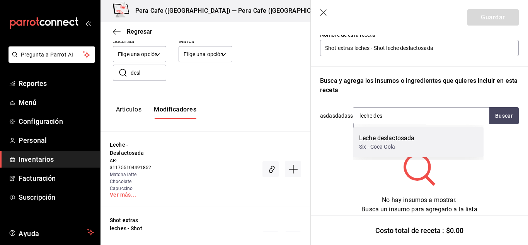
click at [394, 136] on div "Leche deslactosada" at bounding box center [386, 137] width 55 height 9
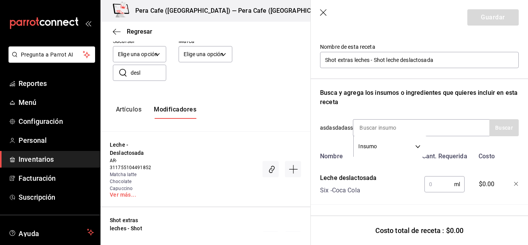
click at [424, 179] on input "text" at bounding box center [439, 183] width 30 height 15
type input "1"
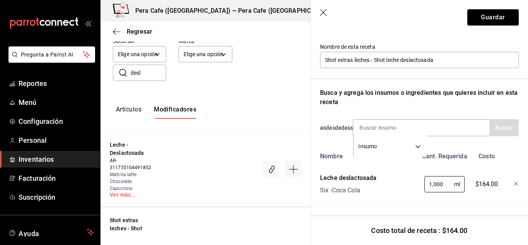
type input "1,000"
click at [323, 17] on header "Guardar" at bounding box center [419, 17] width 217 height 35
click at [323, 13] on icon "button" at bounding box center [324, 13] width 8 height 8
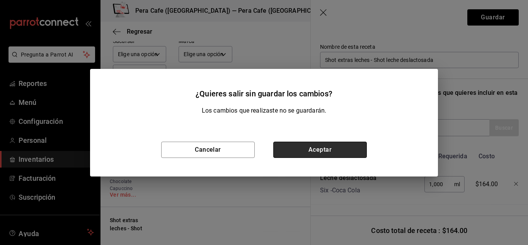
click at [335, 148] on button "Aceptar" at bounding box center [319, 149] width 93 height 16
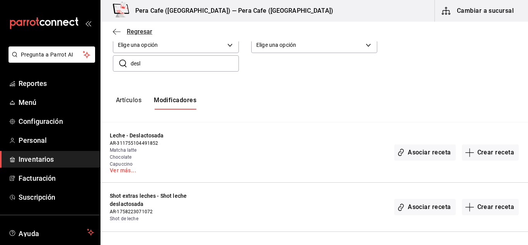
click at [117, 32] on icon "button" at bounding box center [117, 31] width 8 height 7
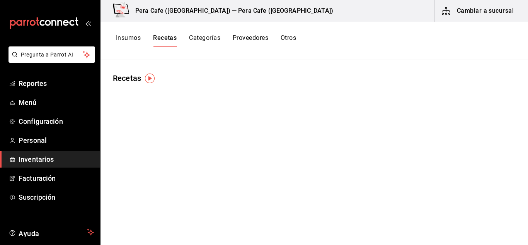
click at [122, 37] on button "Insumos" at bounding box center [128, 40] width 25 height 13
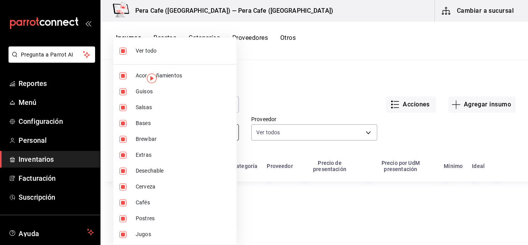
click at [188, 132] on body "Pregunta a Parrot AI Reportes Menú Configuración Personal Inventarios Facturaci…" at bounding box center [264, 119] width 528 height 239
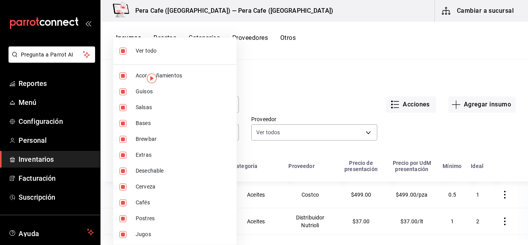
click at [267, 78] on div at bounding box center [264, 122] width 528 height 245
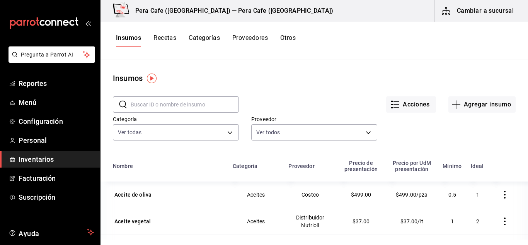
click at [172, 100] on input "text" at bounding box center [185, 104] width 108 height 15
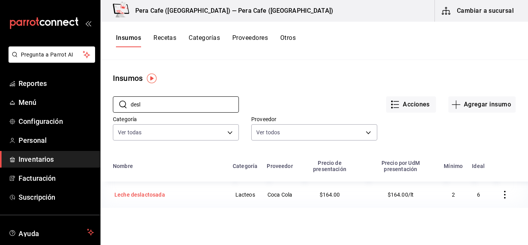
type input "desl"
click at [155, 194] on div "Leche deslactosada" at bounding box center [139, 194] width 51 height 8
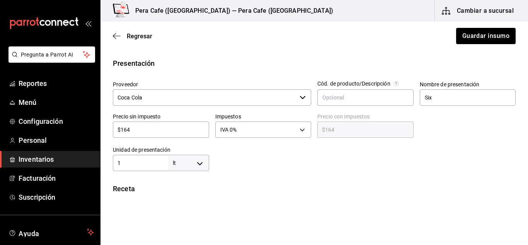
scroll to position [151, 0]
click at [139, 162] on input "1" at bounding box center [140, 161] width 55 height 9
type input "6"
type input "6,000"
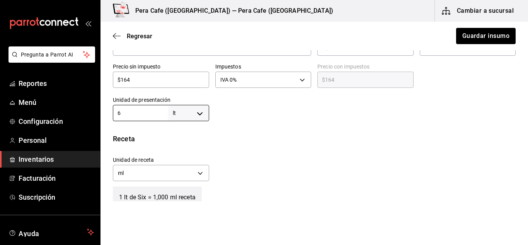
scroll to position [200, 0]
type input "6"
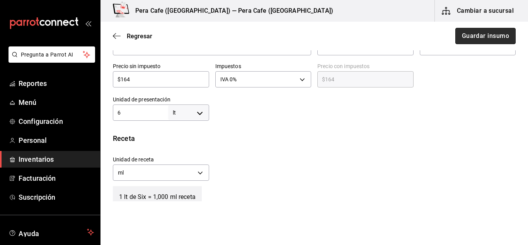
click at [501, 39] on button "Guardar insumo" at bounding box center [485, 36] width 60 height 16
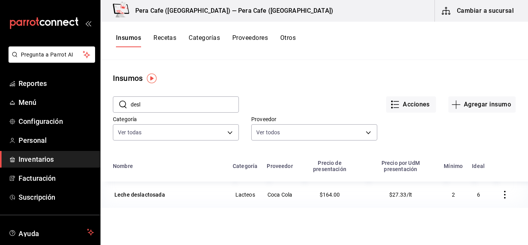
click at [172, 40] on button "Recetas" at bounding box center [164, 40] width 23 height 13
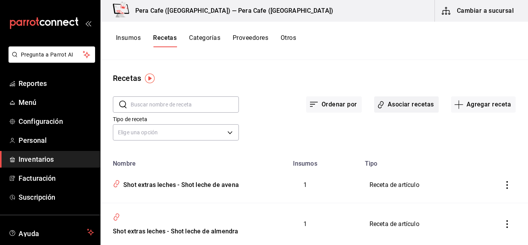
click at [389, 102] on button "Asociar recetas" at bounding box center [406, 104] width 65 height 16
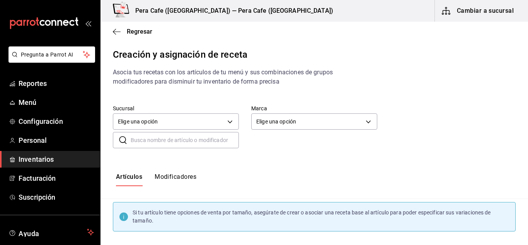
click at [178, 177] on button "Modificadores" at bounding box center [176, 179] width 42 height 13
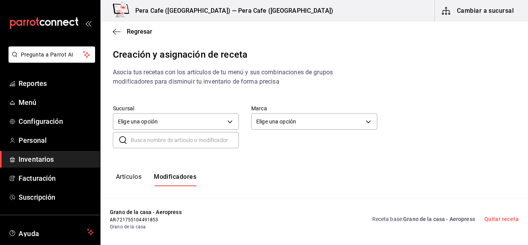
click at [199, 134] on input "text" at bounding box center [185, 139] width 108 height 15
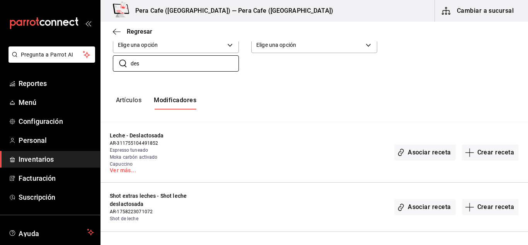
scroll to position [76, 0]
type input "des"
click at [482, 209] on button "Crear receta" at bounding box center [490, 207] width 57 height 16
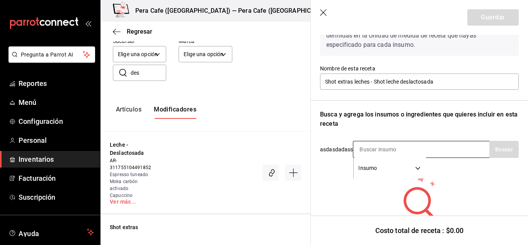
scroll to position [52, 0]
click at [434, 149] on div "Insumo SUPPLY" at bounding box center [421, 148] width 136 height 17
click at [413, 145] on input at bounding box center [391, 149] width 77 height 16
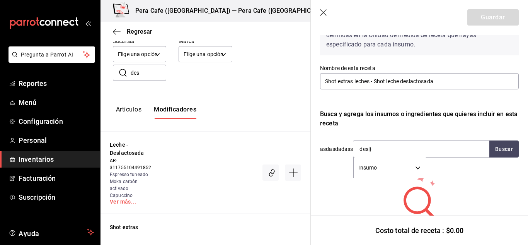
type input "desl"
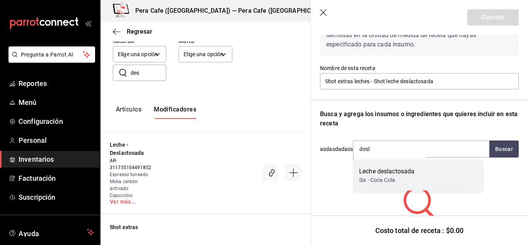
click at [379, 168] on div "Leche deslactosada" at bounding box center [386, 170] width 55 height 9
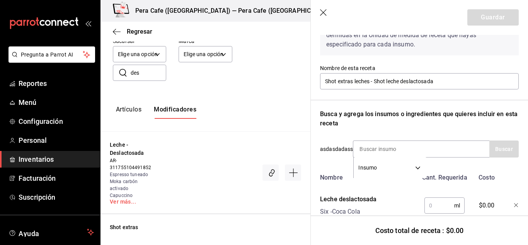
scroll to position [79, 0]
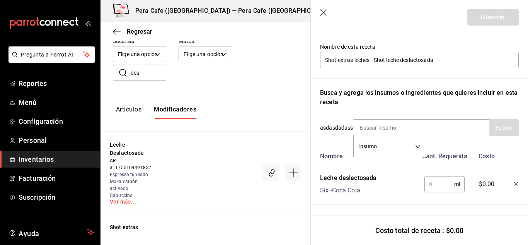
click at [433, 176] on input "text" at bounding box center [439, 183] width 30 height 15
type input "180"
click at [498, 16] on button "Guardar" at bounding box center [492, 17] width 51 height 16
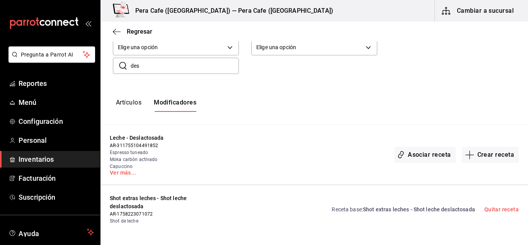
scroll to position [76, 0]
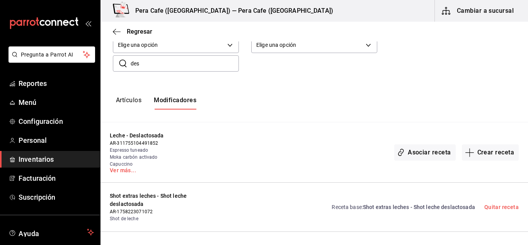
click at [161, 57] on input "des" at bounding box center [185, 63] width 108 height 15
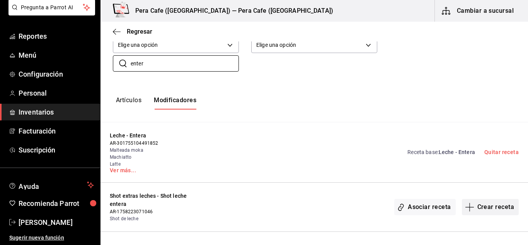
type input "enter"
click at [479, 206] on button "Crear receta" at bounding box center [490, 207] width 57 height 16
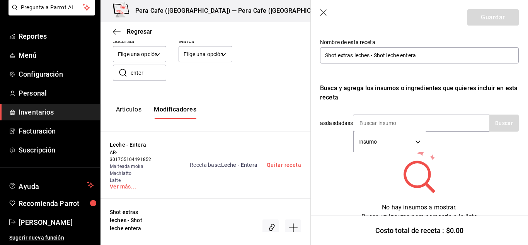
scroll to position [82, 0]
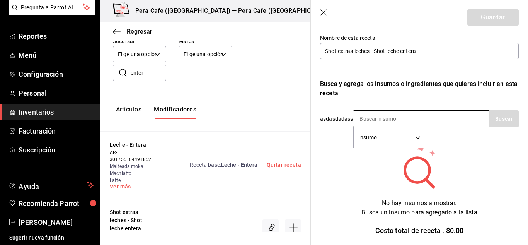
click at [409, 122] on input at bounding box center [391, 118] width 77 height 16
type input "entera"
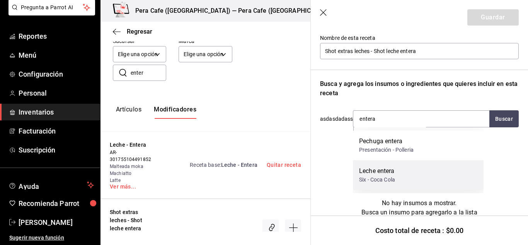
click at [387, 172] on div "Leche entera" at bounding box center [377, 170] width 36 height 9
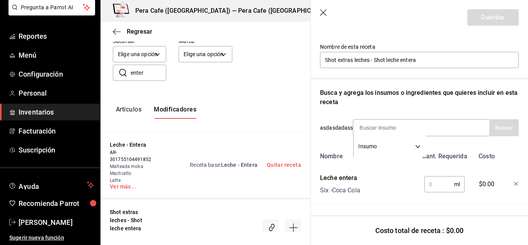
scroll to position [79, 0]
click at [432, 178] on input "text" at bounding box center [439, 183] width 30 height 15
click at [439, 181] on input "1" at bounding box center [439, 183] width 30 height 15
type input "180"
click at [473, 22] on button "Guardar" at bounding box center [492, 17] width 51 height 16
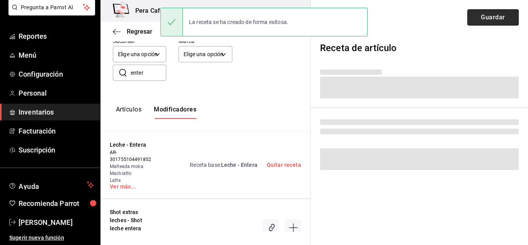
scroll to position [0, 0]
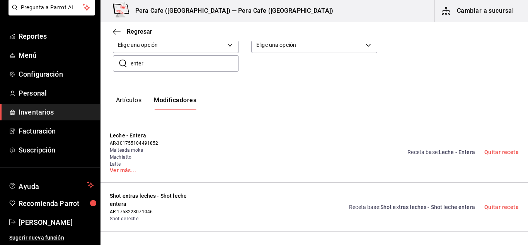
click at [446, 152] on span "Leche - Entera" at bounding box center [456, 152] width 36 height 6
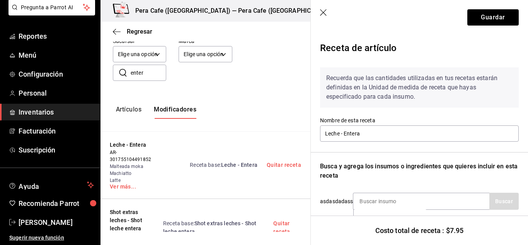
scroll to position [79, 0]
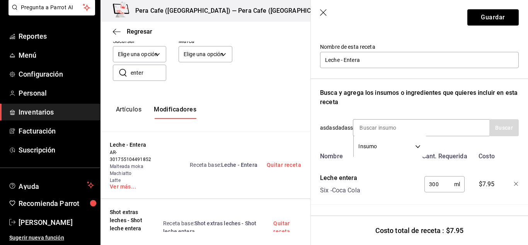
click at [325, 15] on icon "button" at bounding box center [324, 13] width 8 height 8
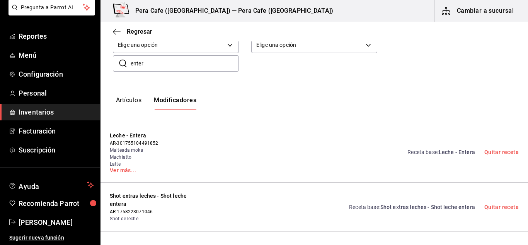
scroll to position [0, 0]
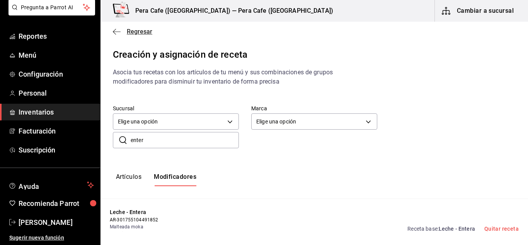
click at [120, 32] on icon "button" at bounding box center [117, 31] width 8 height 0
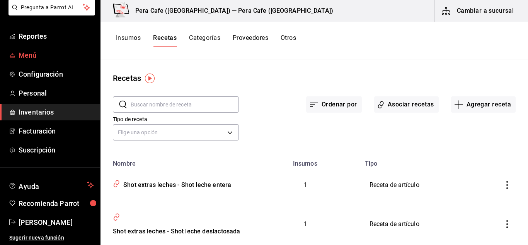
click at [29, 56] on span "Menú" at bounding box center [56, 55] width 75 height 10
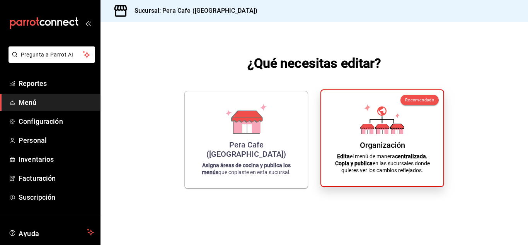
click at [407, 129] on div "Organización Edita el menú de manera centralizada. Copia y publica en las sucur…" at bounding box center [382, 137] width 104 height 83
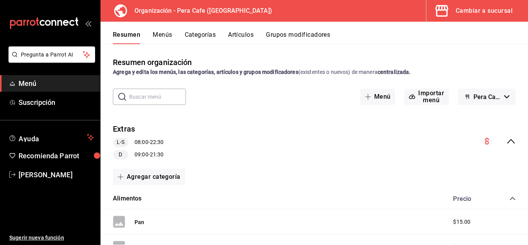
click at [291, 37] on button "Grupos modificadores" at bounding box center [298, 37] width 64 height 13
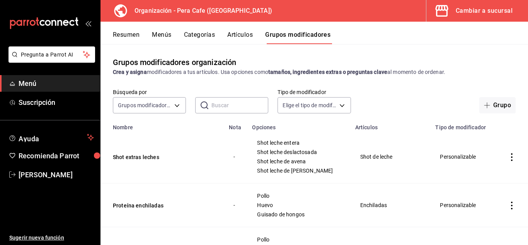
click at [223, 103] on input "text" at bounding box center [239, 104] width 57 height 15
click at [210, 140] on td "Shot extras leches" at bounding box center [162, 156] width 124 height 53
click at [222, 110] on input "text" at bounding box center [239, 104] width 57 height 15
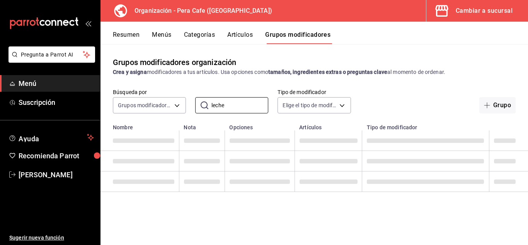
type input "leche"
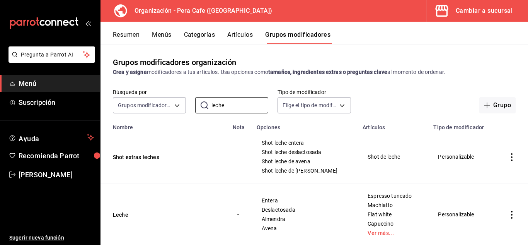
scroll to position [20, 0]
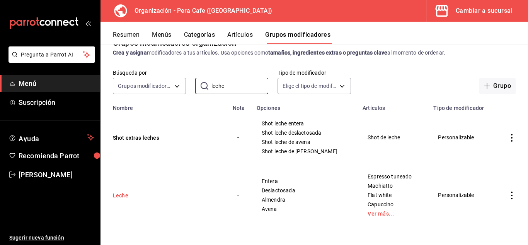
click at [125, 196] on button "Leche" at bounding box center [159, 195] width 93 height 8
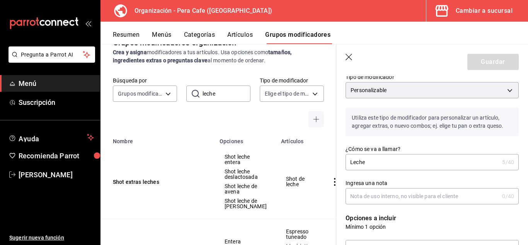
scroll to position [66, 0]
click at [400, 159] on input "Leche" at bounding box center [421, 160] width 153 height 15
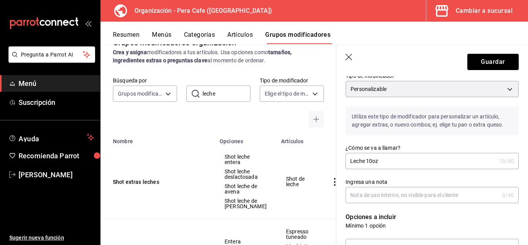
click at [372, 161] on input "Leche 10oz" at bounding box center [420, 160] width 150 height 15
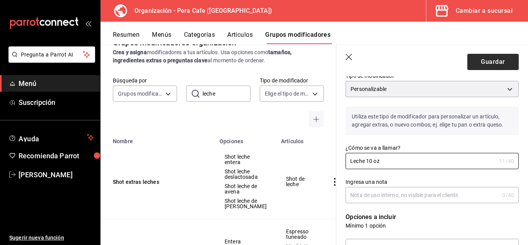
type input "Leche 10 oz"
click at [496, 64] on button "Guardar" at bounding box center [492, 62] width 51 height 16
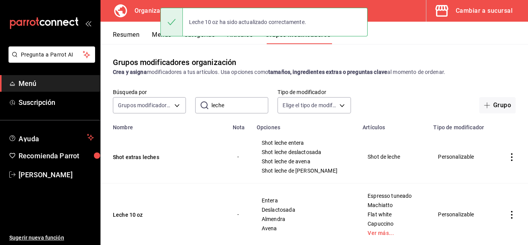
scroll to position [20, 0]
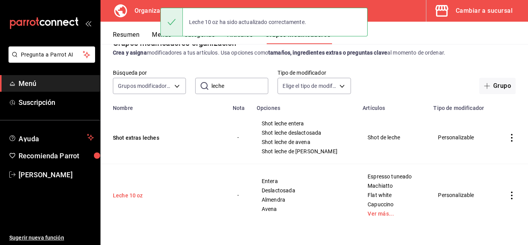
click at [134, 194] on button "Leche 10 oz" at bounding box center [159, 195] width 93 height 8
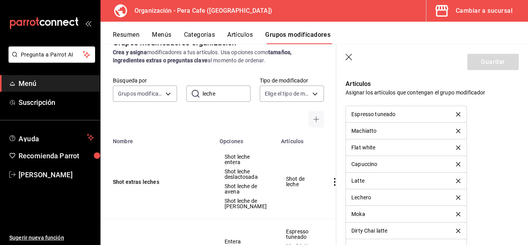
scroll to position [573, 0]
click at [456, 116] on icon "delete" at bounding box center [458, 115] width 4 height 4
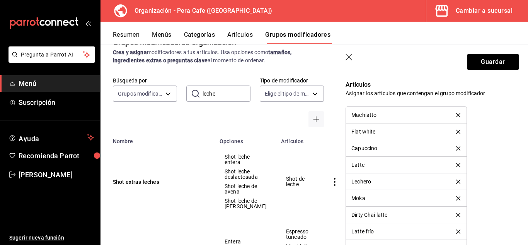
click at [456, 116] on icon "delete" at bounding box center [458, 115] width 4 height 4
click at [456, 117] on icon "delete" at bounding box center [458, 115] width 4 height 4
click at [456, 133] on icon "delete" at bounding box center [458, 131] width 4 height 4
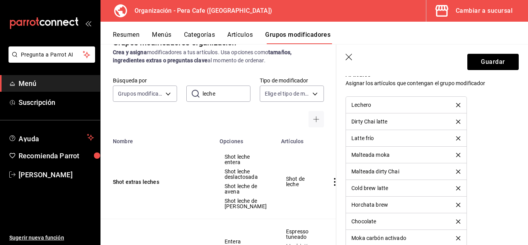
scroll to position [575, 0]
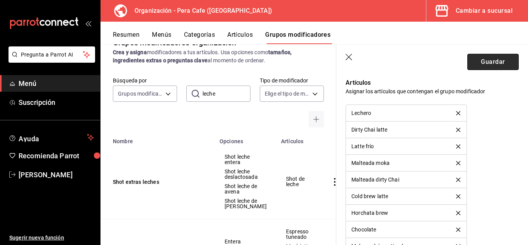
click at [489, 61] on button "Guardar" at bounding box center [492, 62] width 51 height 16
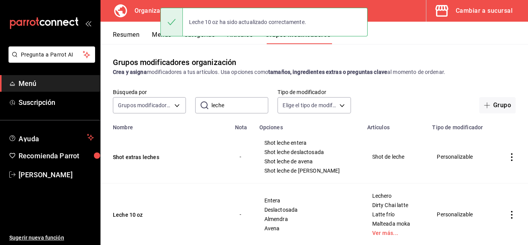
scroll to position [20, 0]
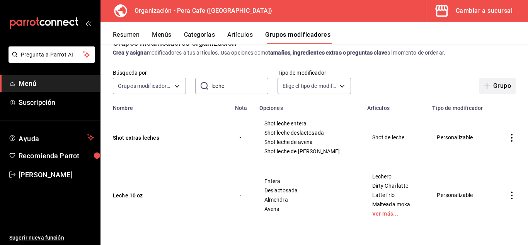
click at [480, 82] on button "Grupo" at bounding box center [497, 86] width 36 height 16
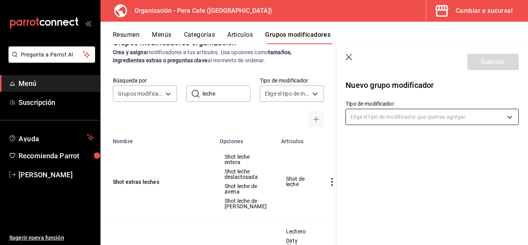
click at [433, 123] on body "Pregunta a Parrot AI Menú Suscripción Ayuda Recomienda Parrot David Baez Sugeri…" at bounding box center [264, 122] width 528 height 245
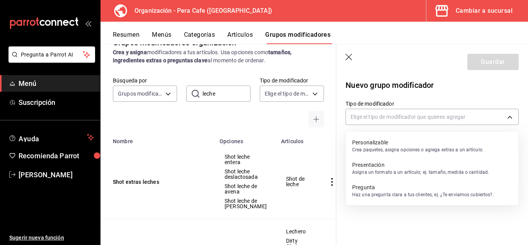
click at [383, 150] on p "Crea paquetes, asigna opciones o agrega extras a un artículo." at bounding box center [417, 149] width 131 height 7
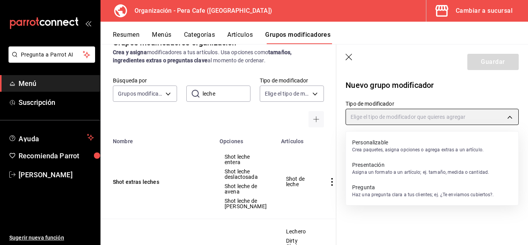
type input "CUSTOMIZABLE"
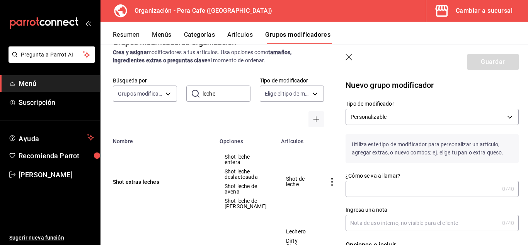
click at [391, 189] on input "¿Cómo se va a llamar?" at bounding box center [421, 188] width 153 height 15
click at [390, 192] on input "Leche" at bounding box center [421, 188] width 153 height 15
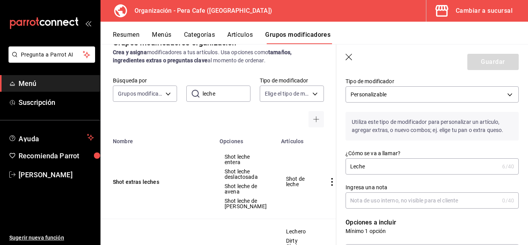
scroll to position [23, 0]
click at [397, 173] on div "Ingresa una nota 0 /40 Ingresa una nota" at bounding box center [427, 190] width 182 height 34
click at [400, 165] on input "Leche" at bounding box center [421, 165] width 153 height 15
click at [391, 165] on input "Leche" at bounding box center [421, 165] width 153 height 15
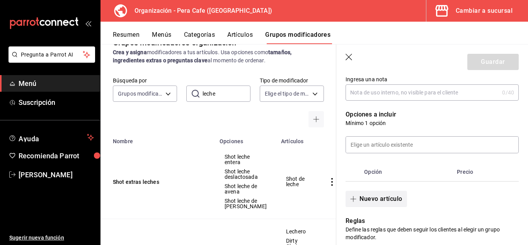
scroll to position [154, 0]
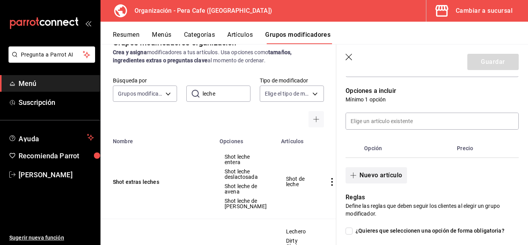
type input "Leche bebidas 80z"
click at [387, 183] on button "Nuevo artículo" at bounding box center [375, 175] width 61 height 16
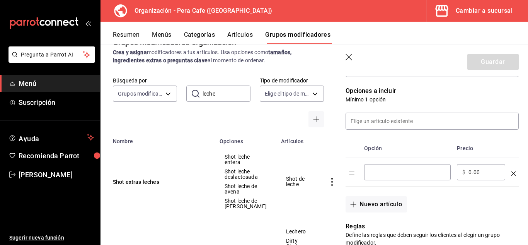
click at [421, 173] on input "optionsTable" at bounding box center [407, 172] width 76 height 8
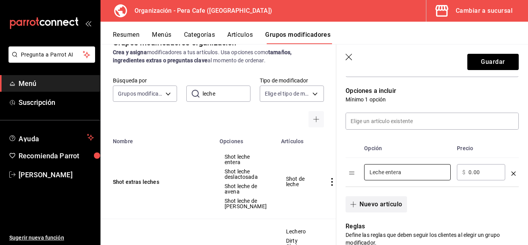
type input "Leche entera"
click at [360, 202] on button "Nuevo artículo" at bounding box center [375, 204] width 61 height 16
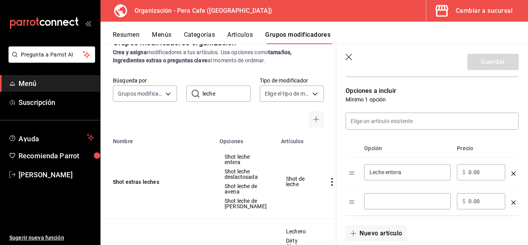
click at [421, 205] on input "optionsTable" at bounding box center [407, 201] width 76 height 8
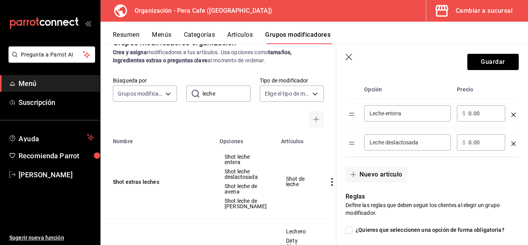
scroll to position [216, 0]
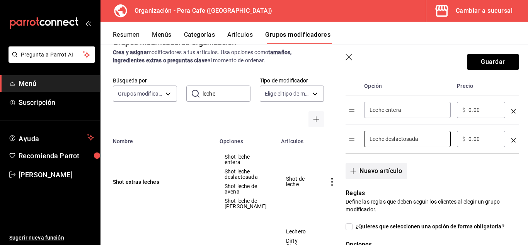
type input "Leche deslactosada"
click at [382, 168] on button "Nuevo artículo" at bounding box center [375, 171] width 61 height 16
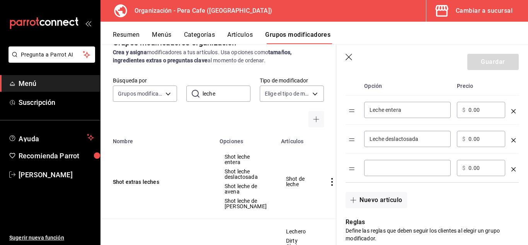
click at [382, 168] on input "optionsTable" at bounding box center [407, 168] width 76 height 8
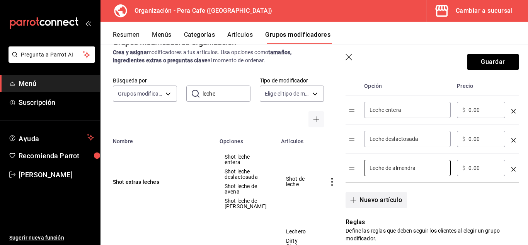
type input "Leche de almendra"
click at [357, 203] on span "button" at bounding box center [354, 200] width 9 height 6
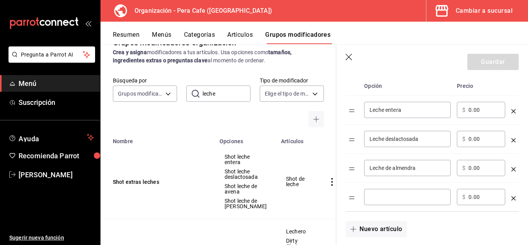
click at [405, 203] on div "​" at bounding box center [407, 196] width 87 height 16
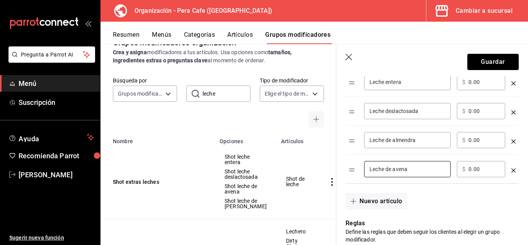
scroll to position [244, 0]
type input "Leche de avena"
click at [471, 141] on input "0.00" at bounding box center [483, 140] width 31 height 8
type input "20.00"
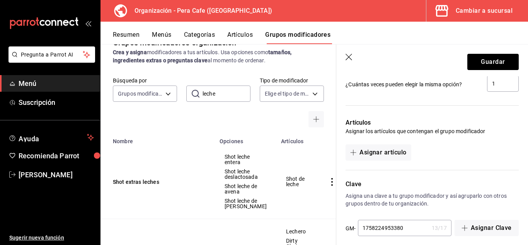
scroll to position [505, 0]
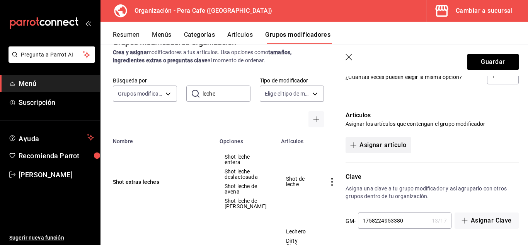
type input "20.00"
click at [392, 148] on button "Asignar artículo" at bounding box center [377, 145] width 65 height 16
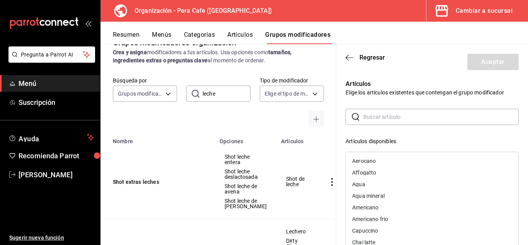
click at [412, 117] on input "text" at bounding box center [440, 116] width 155 height 15
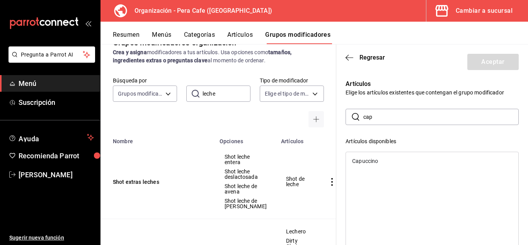
click at [376, 160] on div "Capuccino" at bounding box center [365, 160] width 26 height 5
click at [397, 118] on input "cap" at bounding box center [440, 116] width 155 height 15
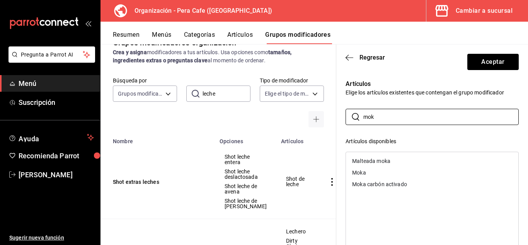
type input "mok"
click at [371, 169] on div "Moka" at bounding box center [432, 172] width 172 height 12
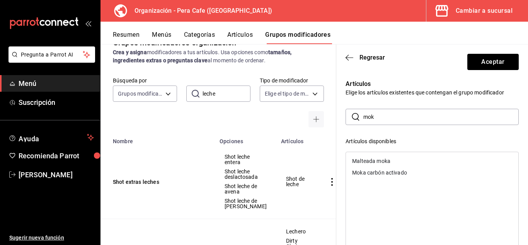
click at [391, 115] on input "mok" at bounding box center [440, 116] width 155 height 15
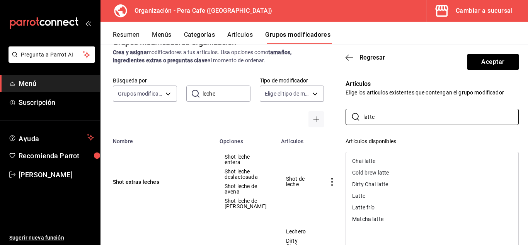
type input "latte"
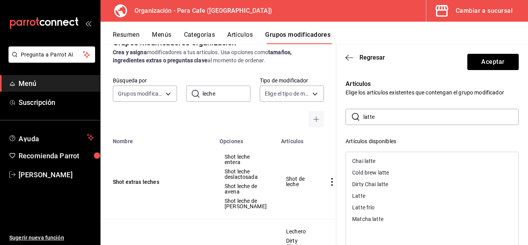
click at [368, 191] on div "Latte" at bounding box center [432, 196] width 172 height 12
click at [401, 114] on input "latte" at bounding box center [440, 116] width 155 height 15
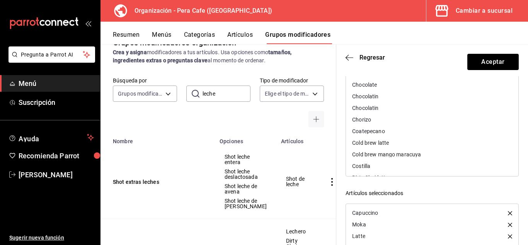
scroll to position [124, 0]
click at [487, 55] on button "Aceptar" at bounding box center [492, 62] width 51 height 16
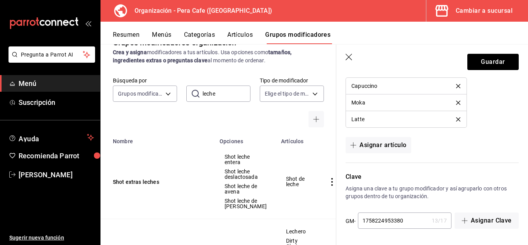
scroll to position [565, 0]
click at [491, 67] on button "Guardar" at bounding box center [492, 62] width 51 height 16
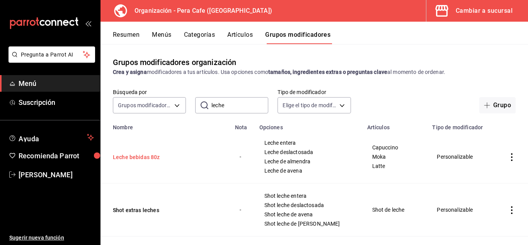
click at [146, 158] on button "Leche bebidas 80z" at bounding box center [159, 157] width 93 height 8
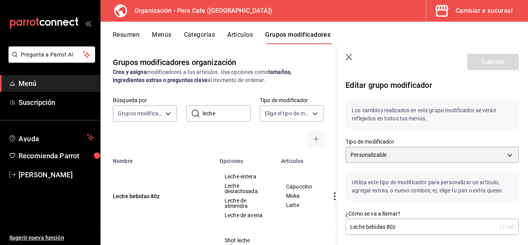
click at [391, 225] on input "Leche bebidas 80z" at bounding box center [420, 226] width 150 height 15
click at [395, 228] on input "Leche bebidas 80z" at bounding box center [420, 226] width 150 height 15
click at [393, 226] on input "Leche bebidas 80z" at bounding box center [420, 226] width 150 height 15
type input "Leche bebidas 8oz"
click at [485, 66] on button "Guardar" at bounding box center [492, 62] width 51 height 16
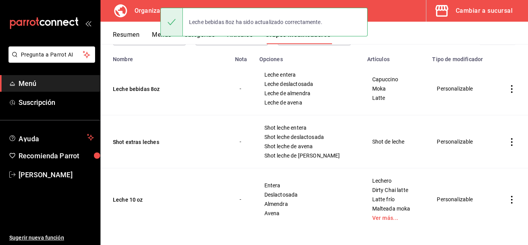
scroll to position [73, 0]
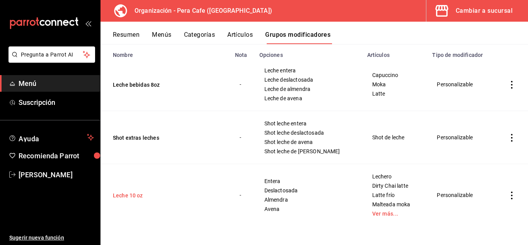
click at [131, 196] on button "Leche 10 oz" at bounding box center [159, 195] width 93 height 8
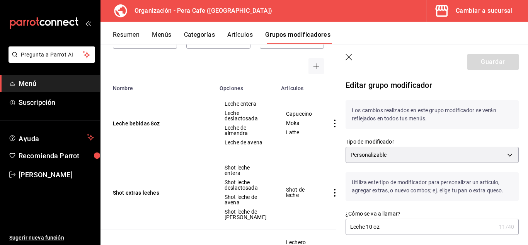
click at [367, 228] on input "Leche 10 oz" at bounding box center [420, 226] width 150 height 15
click at [368, 226] on input "Leche bebidas10oz" at bounding box center [420, 226] width 150 height 15
click at [392, 226] on input "Leche bebidas 10oz" at bounding box center [420, 226] width 150 height 15
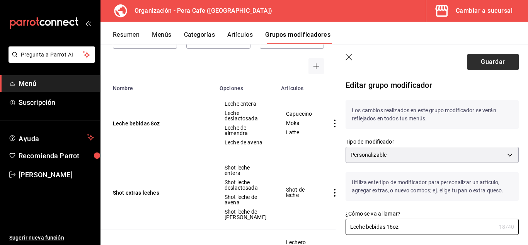
type input "Leche bebidas 16oz"
click at [497, 61] on button "Guardar" at bounding box center [492, 62] width 51 height 16
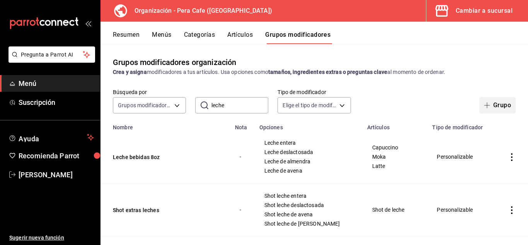
click at [498, 105] on button "Grupo" at bounding box center [497, 105] width 36 height 16
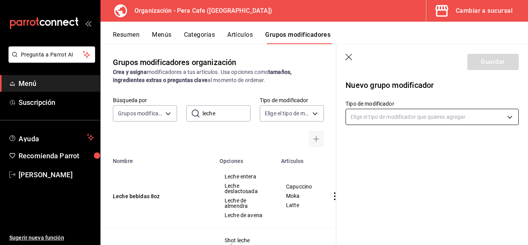
click at [383, 122] on body "Pregunta a Parrot AI Menú Suscripción Ayuda Recomienda Parrot David Baez Sugeri…" at bounding box center [264, 122] width 528 height 245
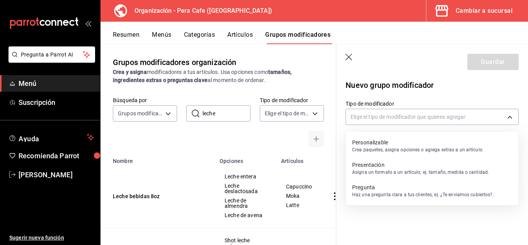
click at [383, 141] on p "Personalizable" at bounding box center [417, 142] width 131 height 8
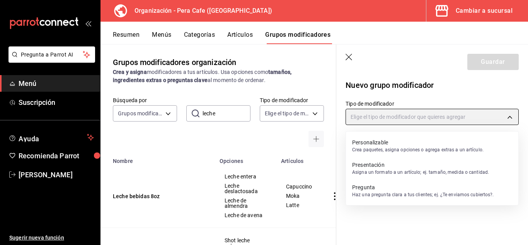
type input "CUSTOMIZABLE"
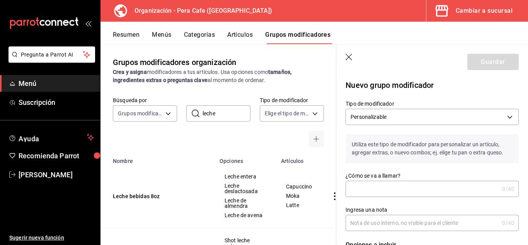
click at [399, 196] on input "¿Cómo se va a llamar?" at bounding box center [421, 188] width 153 height 15
type input "Ñ"
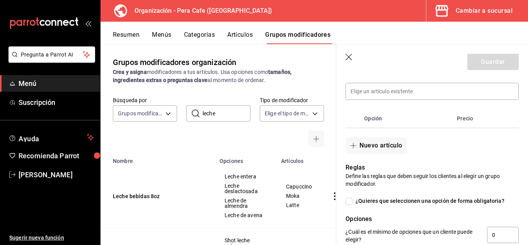
scroll to position [184, 0]
type input "Leche bebidas 2-5oz"
click at [383, 147] on button "Nuevo artículo" at bounding box center [375, 145] width 61 height 16
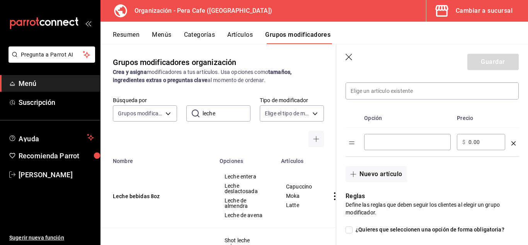
click at [393, 144] on input "optionsTable" at bounding box center [407, 142] width 76 height 8
type input "Leche entera"
click at [379, 179] on button "Nuevo artículo" at bounding box center [375, 174] width 61 height 16
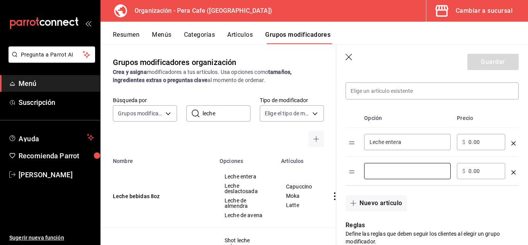
drag, startPoint x: 409, startPoint y: 173, endPoint x: 421, endPoint y: 214, distance: 43.3
click at [421, 214] on div "Nuevo grupo modificador Tipo de modificador Personalizable CUSTOMIZABLE Utiliza…" at bounding box center [427, 189] width 182 height 606
type input "Leche deslactosada"
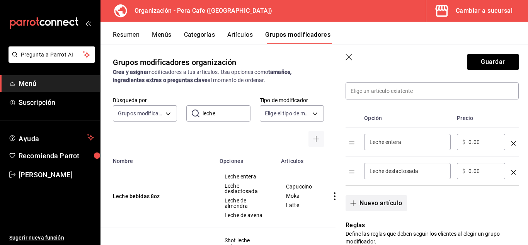
click at [382, 202] on button "Nuevo artículo" at bounding box center [375, 203] width 61 height 16
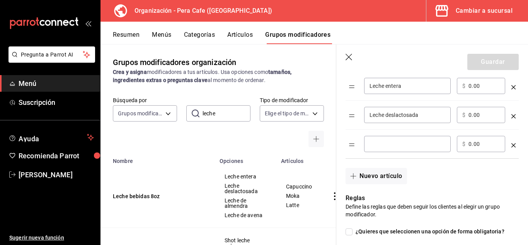
scroll to position [240, 0]
click at [390, 143] on input "optionsTable" at bounding box center [407, 143] width 76 height 8
type input "Leche de almendra"
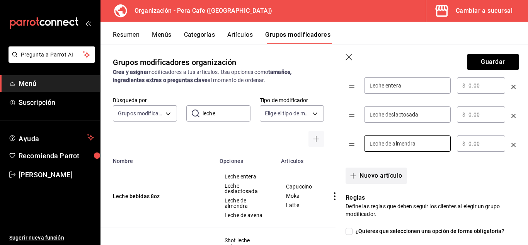
click at [391, 175] on button "Nuevo artículo" at bounding box center [375, 175] width 61 height 16
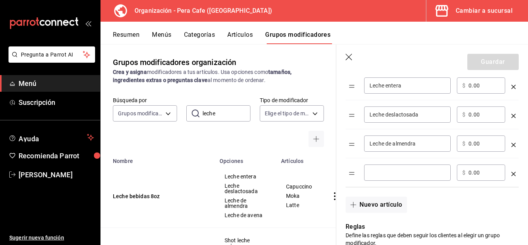
drag, startPoint x: 415, startPoint y: 166, endPoint x: 398, endPoint y: 170, distance: 17.3
click at [398, 170] on div "​" at bounding box center [407, 172] width 87 height 16
click at [398, 170] on input "optionsTable" at bounding box center [407, 172] width 76 height 8
type input "Leche de avena"
click at [470, 147] on input "0.00" at bounding box center [483, 143] width 31 height 8
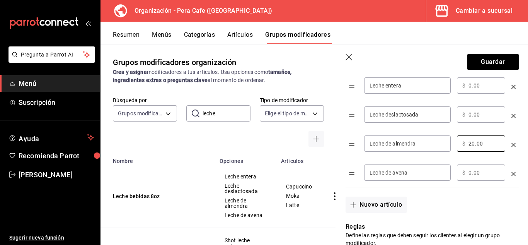
type input "20.00"
click at [469, 172] on input "0.00" at bounding box center [483, 172] width 31 height 8
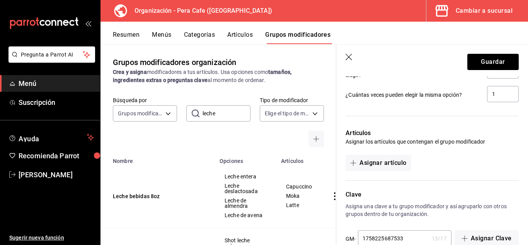
scroll to position [505, 0]
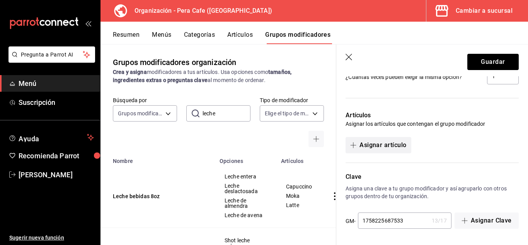
type input "20.00"
click at [402, 149] on button "Asignar artículo" at bounding box center [377, 145] width 65 height 16
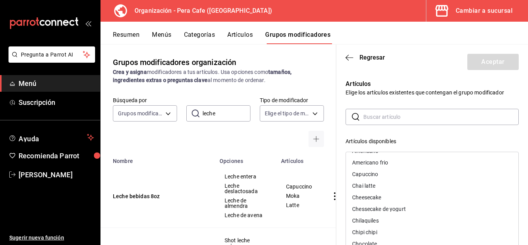
scroll to position [0, 0]
click at [418, 120] on input "text" at bounding box center [440, 116] width 155 height 15
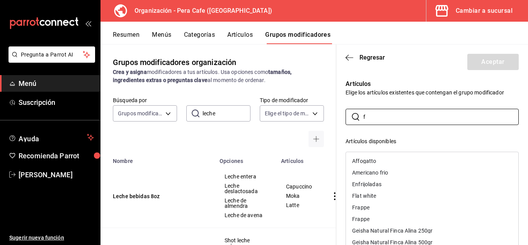
type input "f"
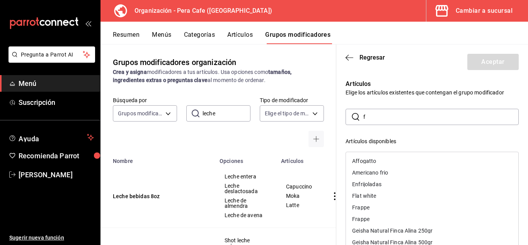
click at [378, 198] on div "Flat white" at bounding box center [432, 196] width 172 height 12
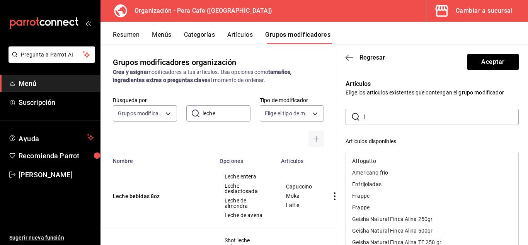
click at [396, 114] on input "f" at bounding box center [440, 116] width 155 height 15
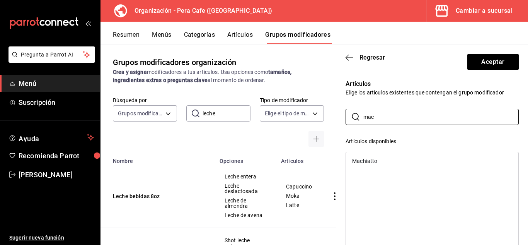
type input "mac"
click at [378, 158] on div "Machiatto" at bounding box center [432, 161] width 172 height 12
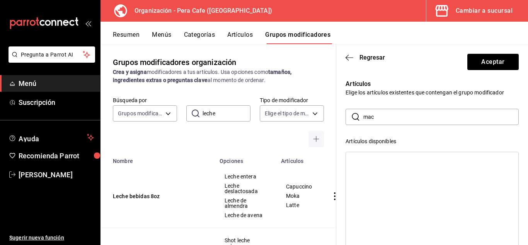
click at [391, 117] on input "mac" at bounding box center [440, 116] width 155 height 15
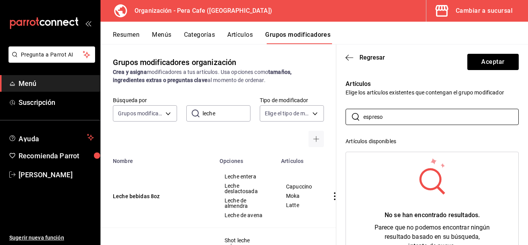
type input "espres"
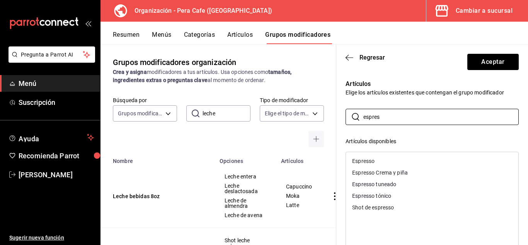
type input "espres"
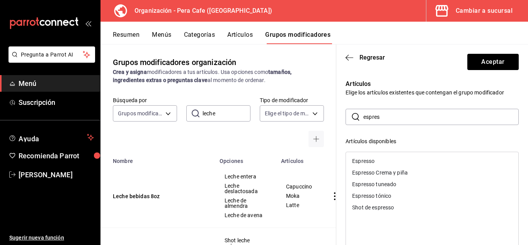
click at [385, 183] on div "Espresso tuneado" at bounding box center [374, 183] width 44 height 5
click at [392, 118] on input "espres" at bounding box center [440, 116] width 155 height 15
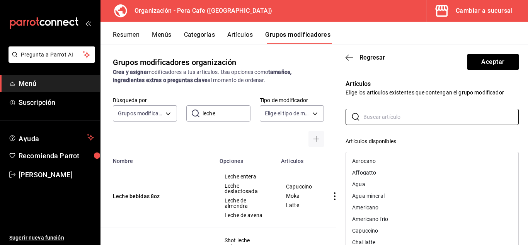
click at [519, 172] on div "Artículos Elige los artículos existentes que contengan el grupo modificador ​ ​…" at bounding box center [432, 238] width 192 height 324
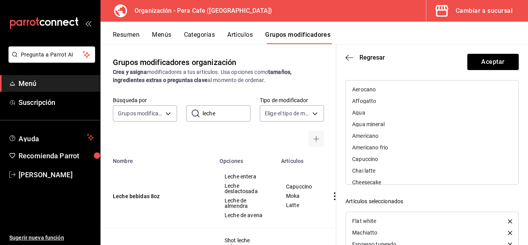
scroll to position [155, 0]
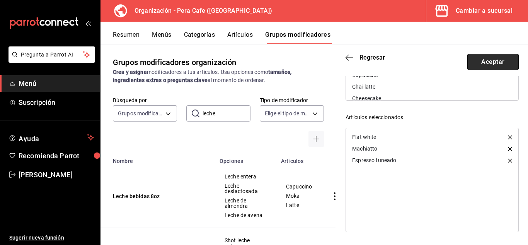
click at [484, 55] on button "Aceptar" at bounding box center [492, 62] width 51 height 16
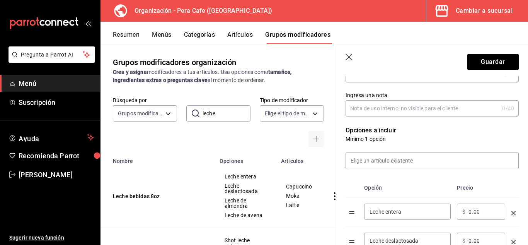
scroll to position [0, 0]
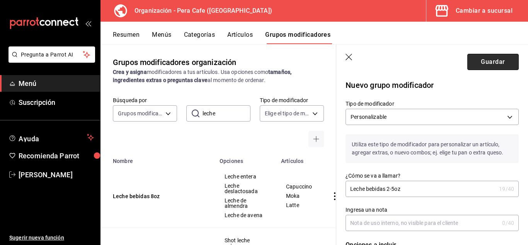
click at [488, 66] on button "Guardar" at bounding box center [492, 62] width 51 height 16
